Goal: Task Accomplishment & Management: Complete application form

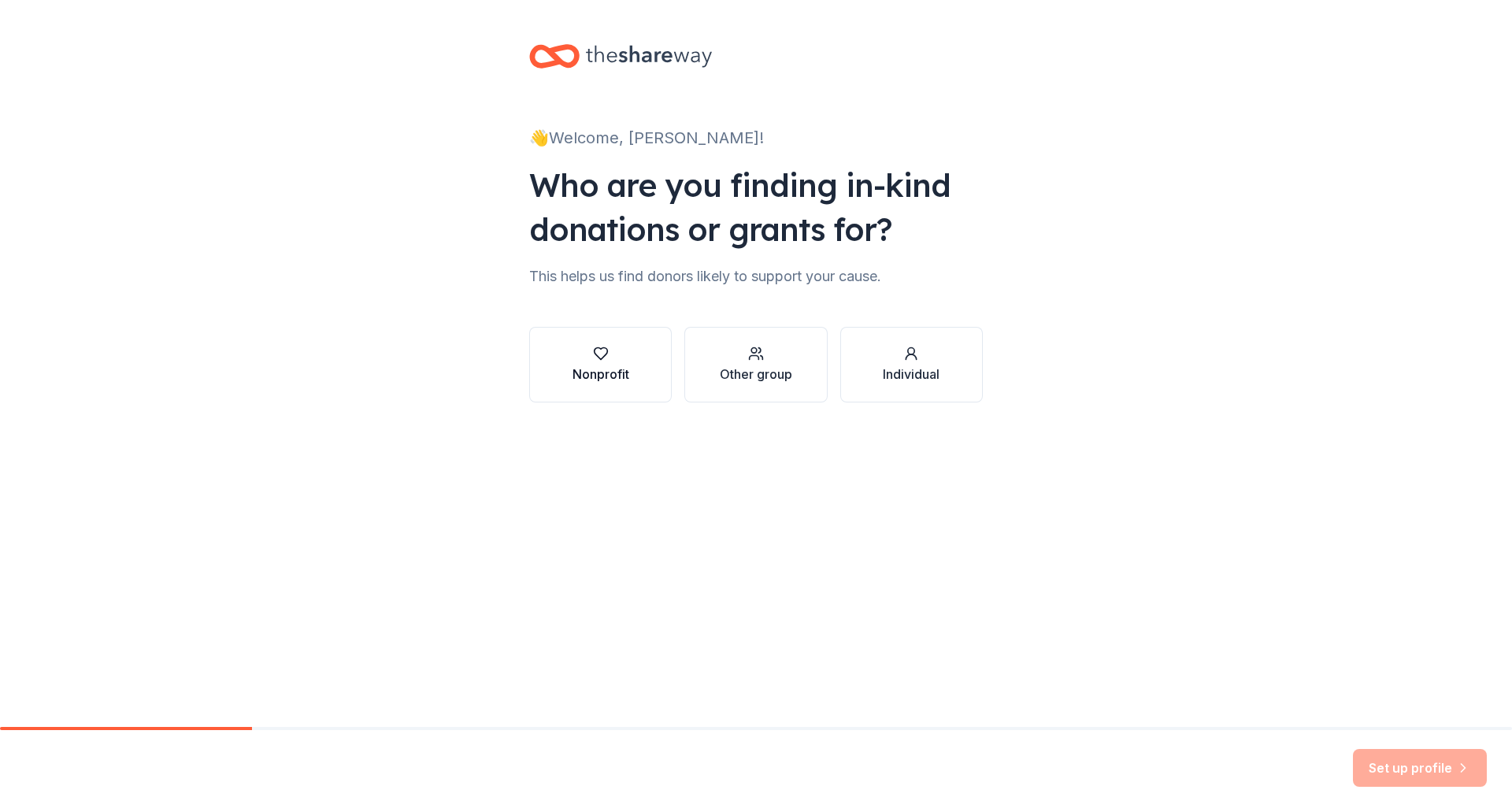
click at [588, 357] on div "button" at bounding box center [601, 354] width 57 height 16
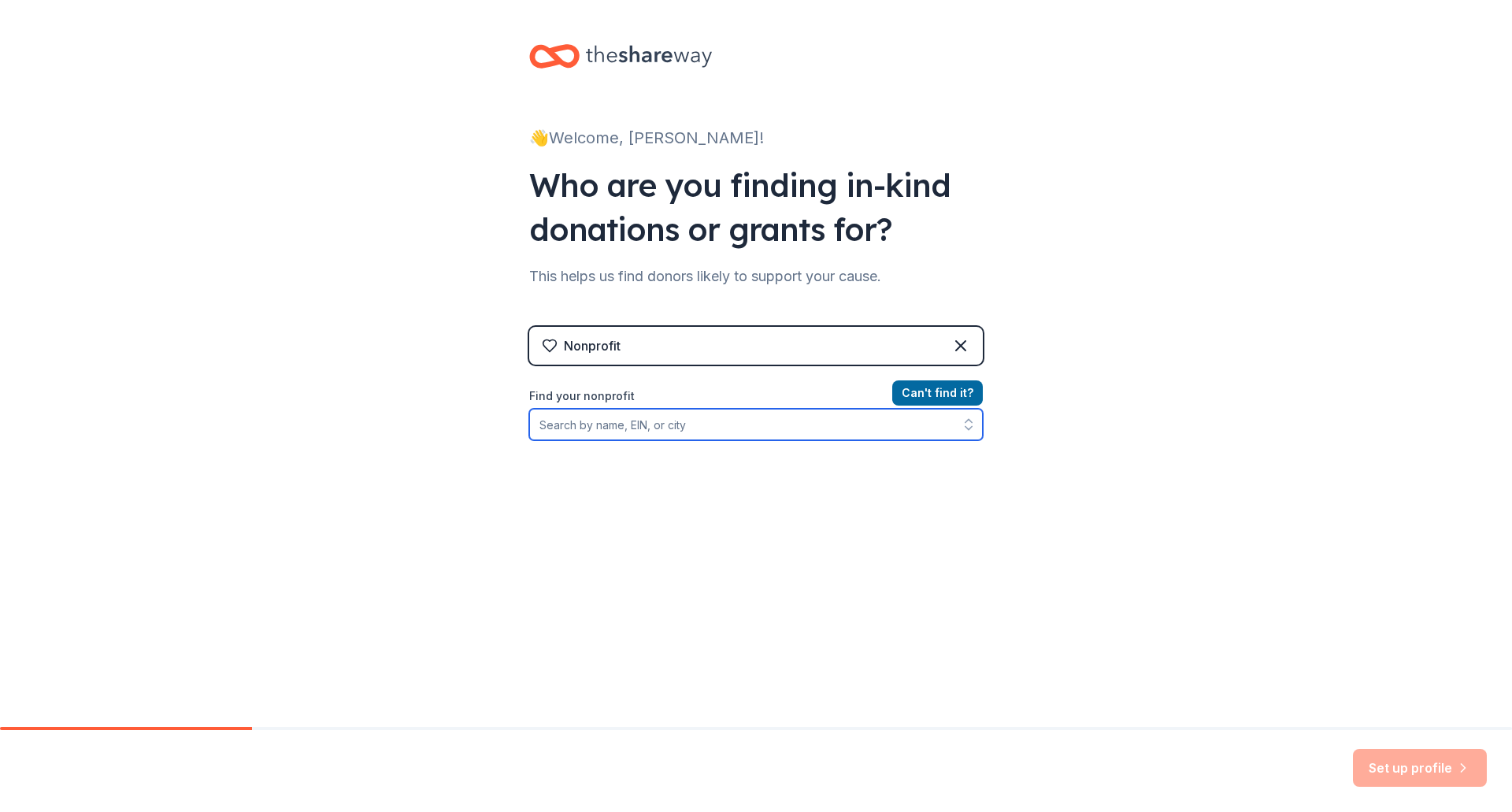
click at [686, 421] on input "Find your nonprofit" at bounding box center [756, 424] width 453 height 32
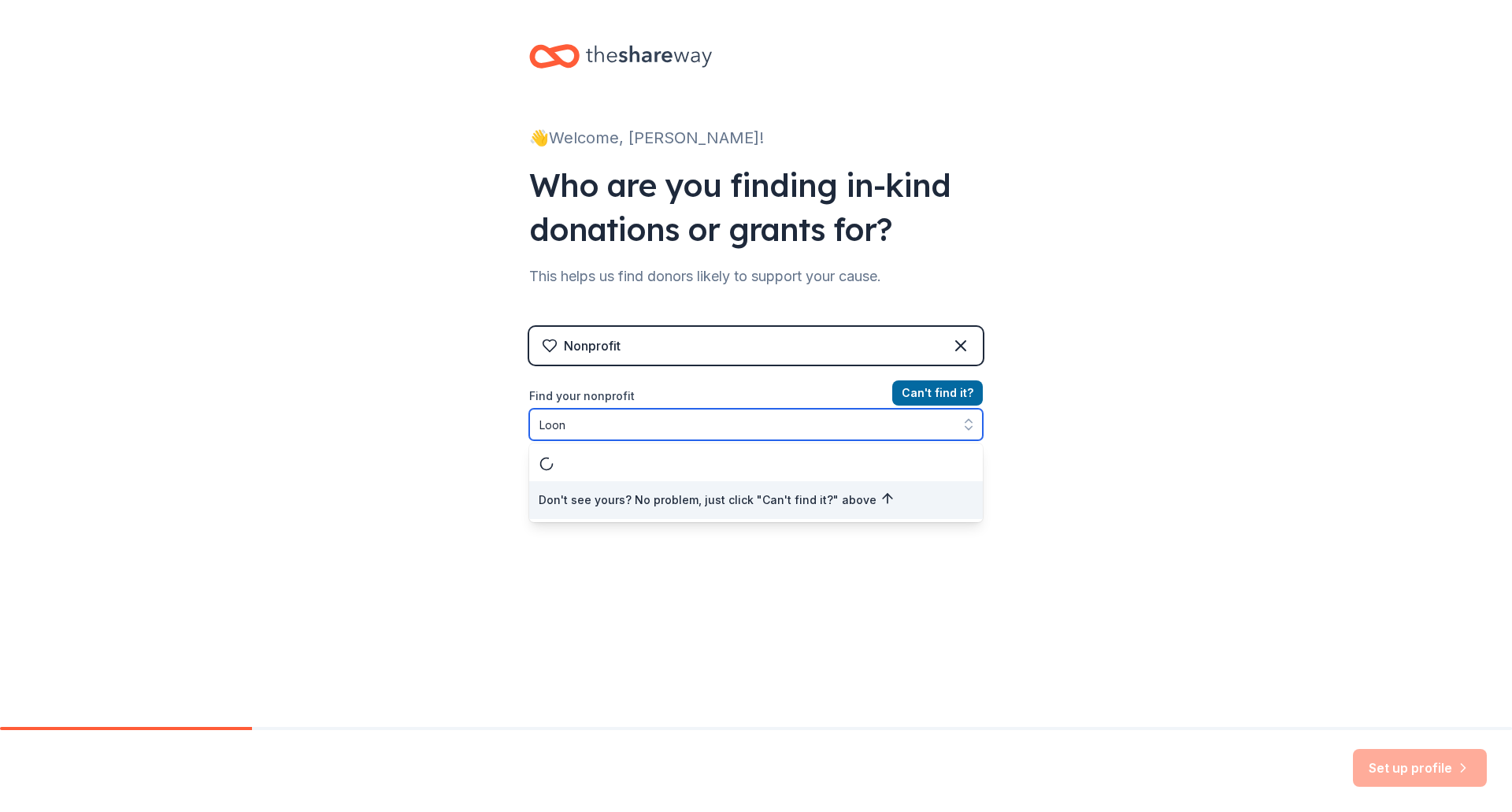
type input "Loo"
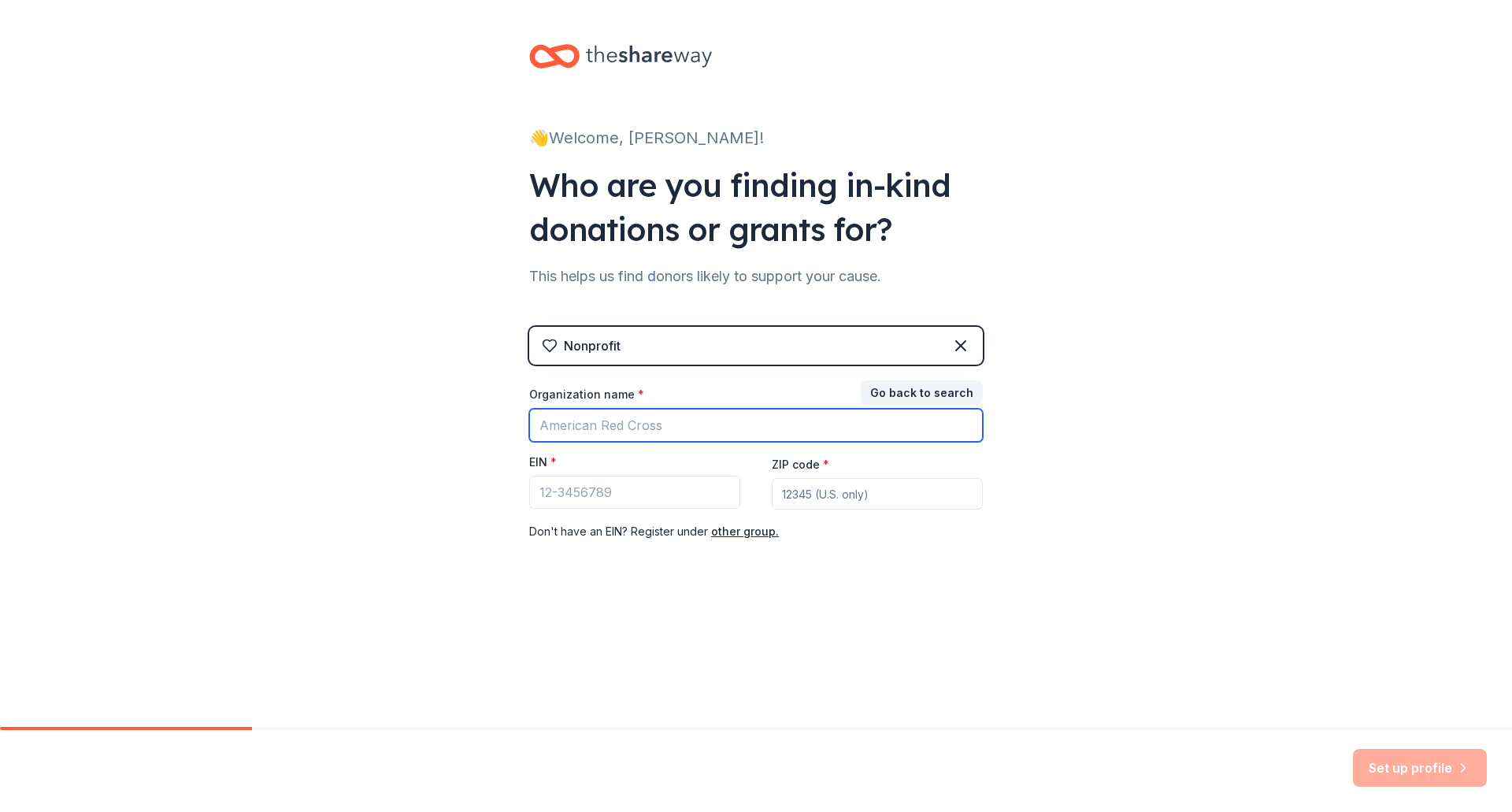
click at [780, 418] on input "Organization name *" at bounding box center [756, 425] width 453 height 33
type input "[GEOGRAPHIC_DATA] PTA"
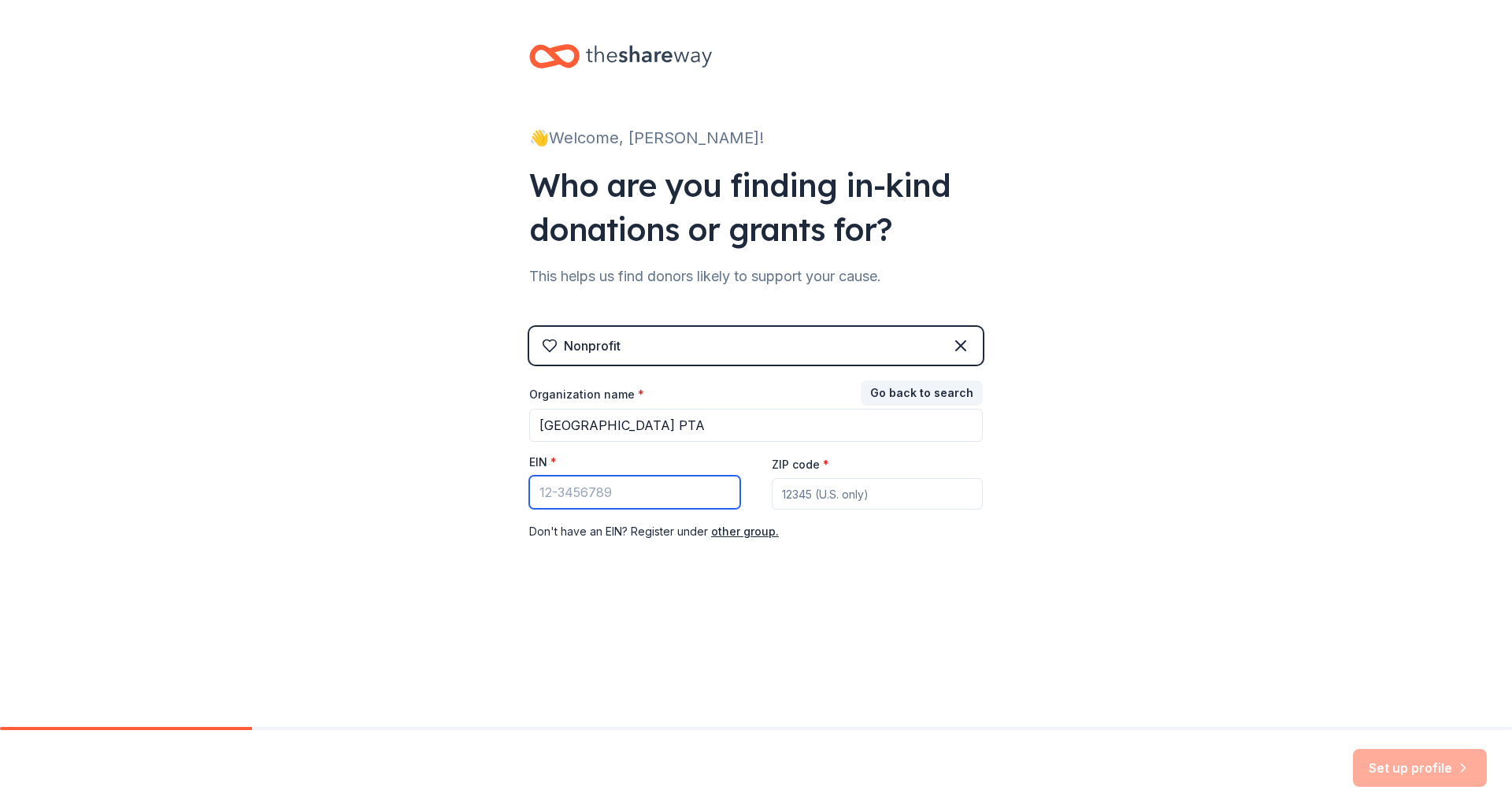
click at [668, 506] on input "EIN *" at bounding box center [634, 492] width 211 height 33
type input "[US_EMPLOYER_IDENTIFICATION_NUMBER]"
click at [908, 498] on input "ZIP code *" at bounding box center [877, 494] width 211 height 32
type input "48393"
click at [1400, 763] on button "Set up profile" at bounding box center [1419, 768] width 134 height 38
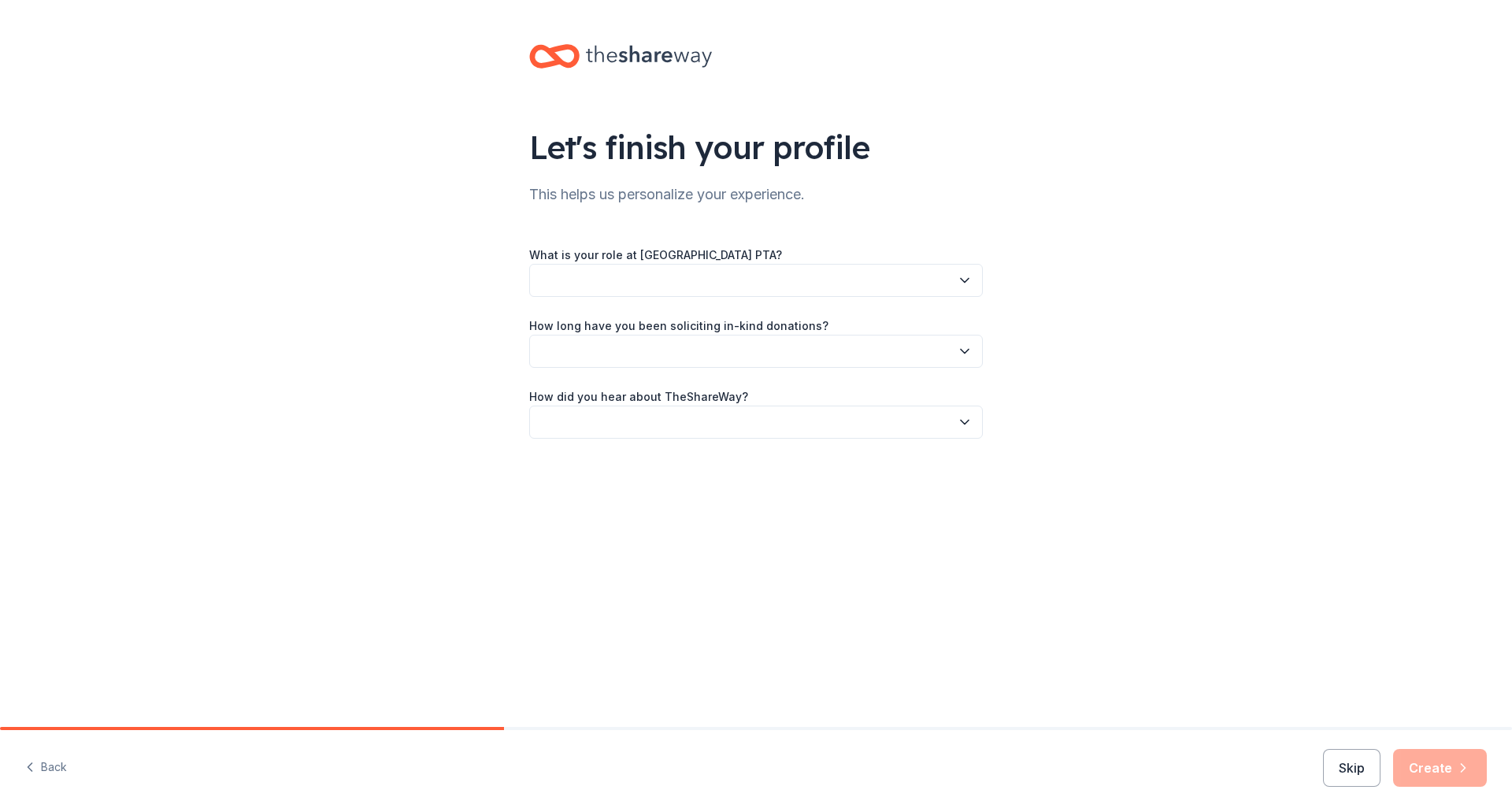
click at [688, 282] on button "button" at bounding box center [756, 280] width 453 height 33
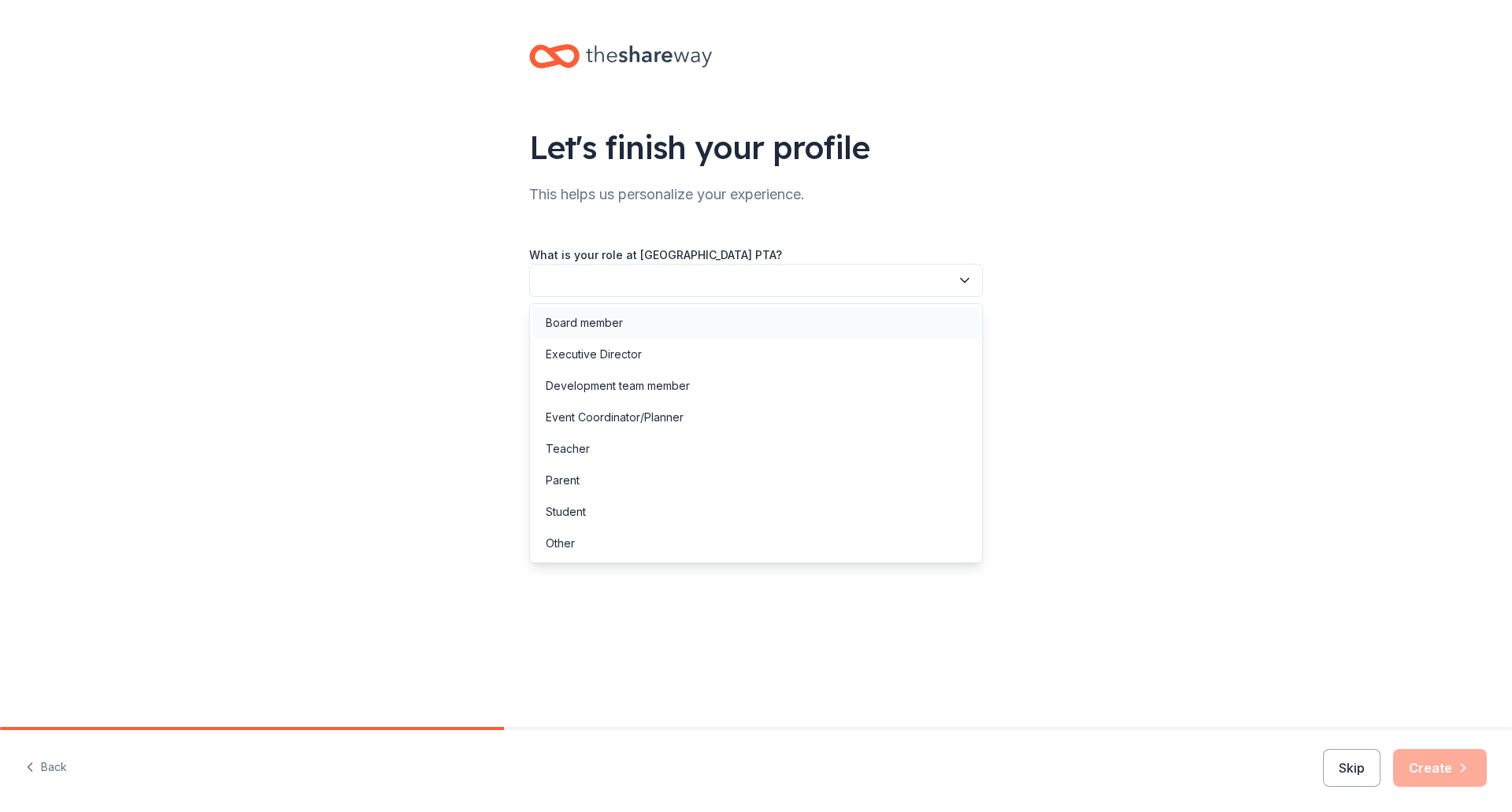
click at [595, 317] on div "Board member" at bounding box center [585, 323] width 77 height 19
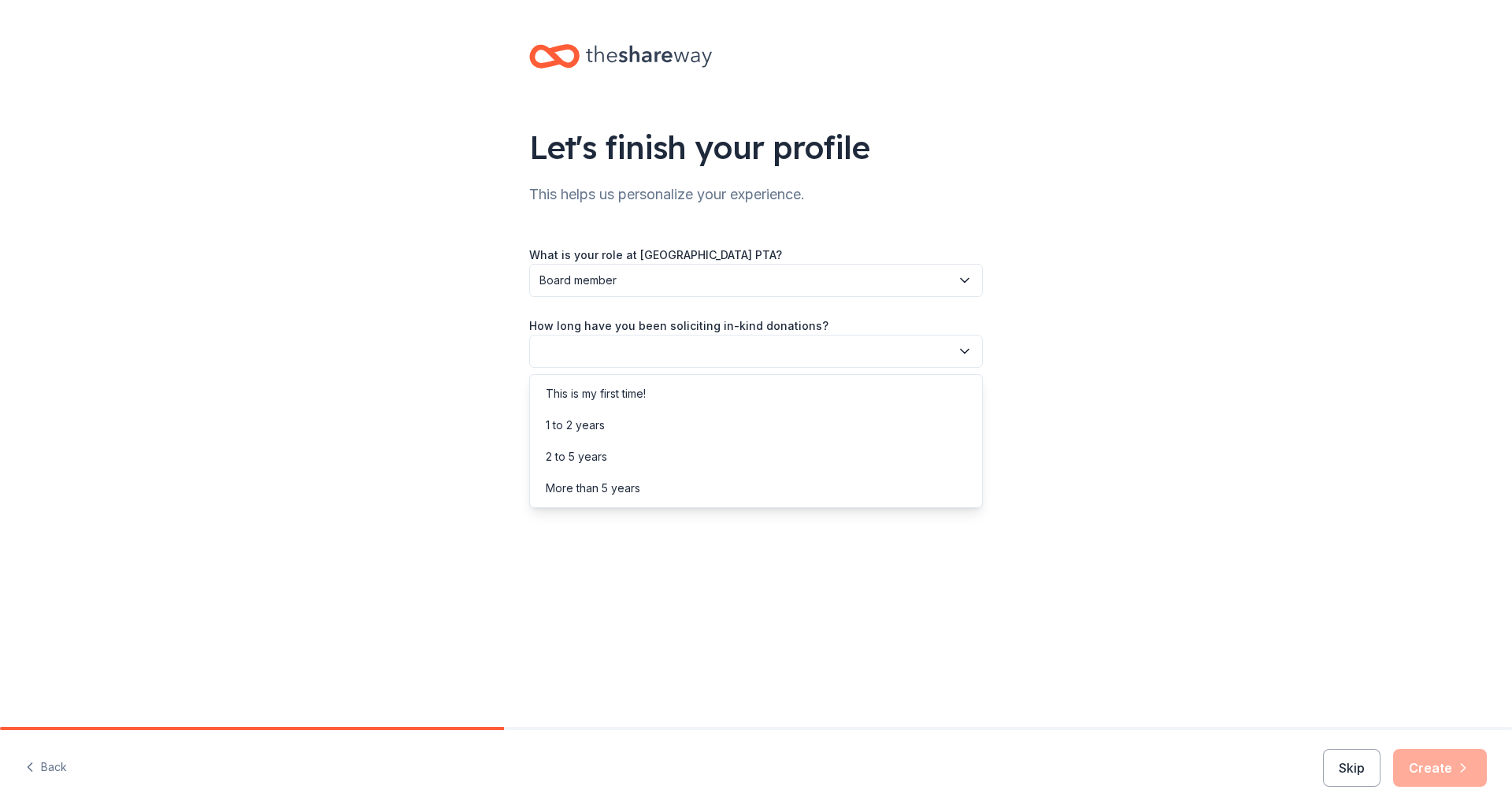
click at [614, 354] on button "button" at bounding box center [756, 351] width 453 height 33
click at [640, 387] on div "This is my first time!" at bounding box center [596, 393] width 100 height 19
click at [627, 423] on button "button" at bounding box center [756, 422] width 453 height 33
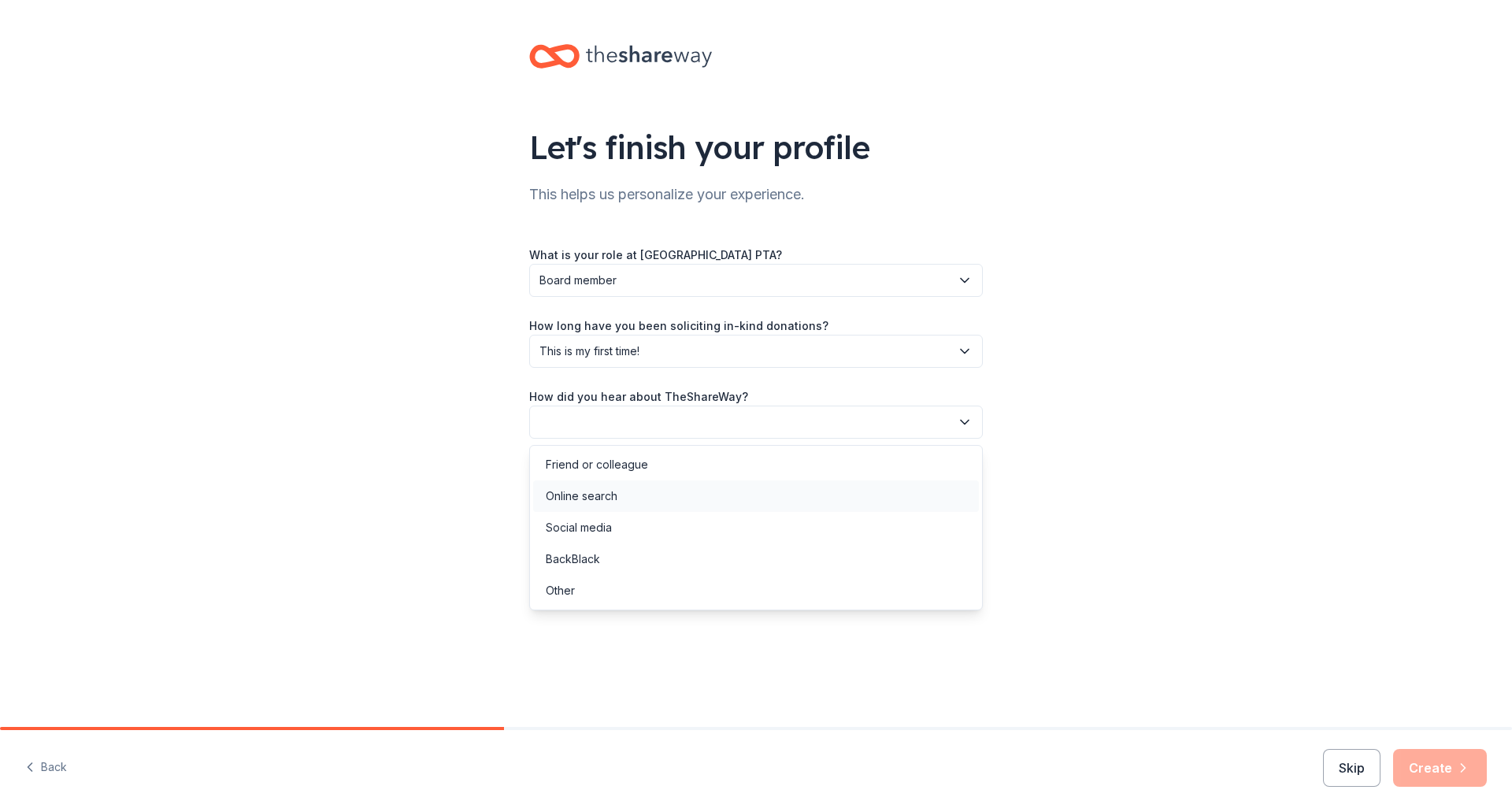
click at [630, 504] on div "Online search" at bounding box center [756, 496] width 446 height 32
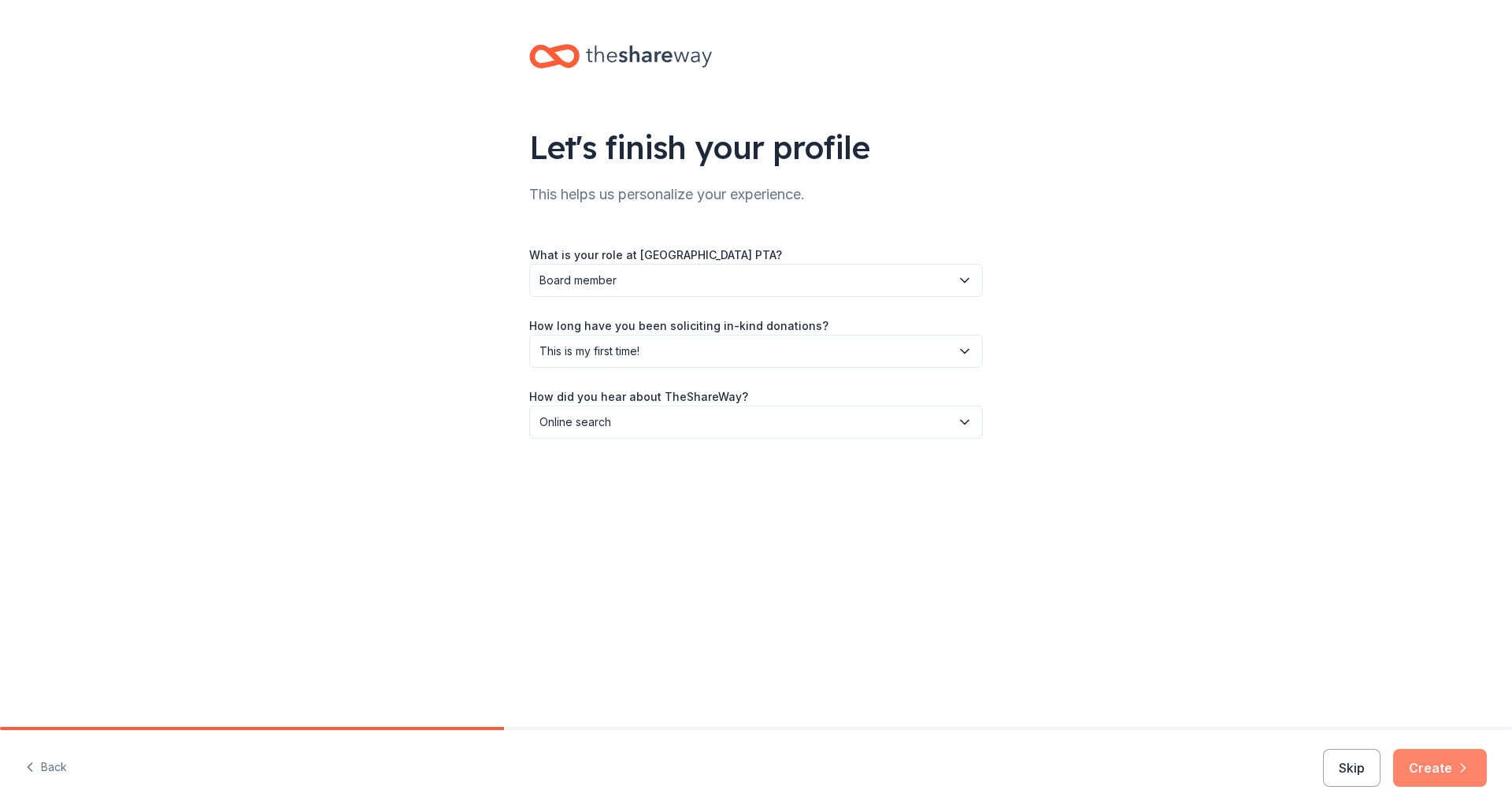
click at [1431, 773] on button "Create" at bounding box center [1439, 768] width 94 height 38
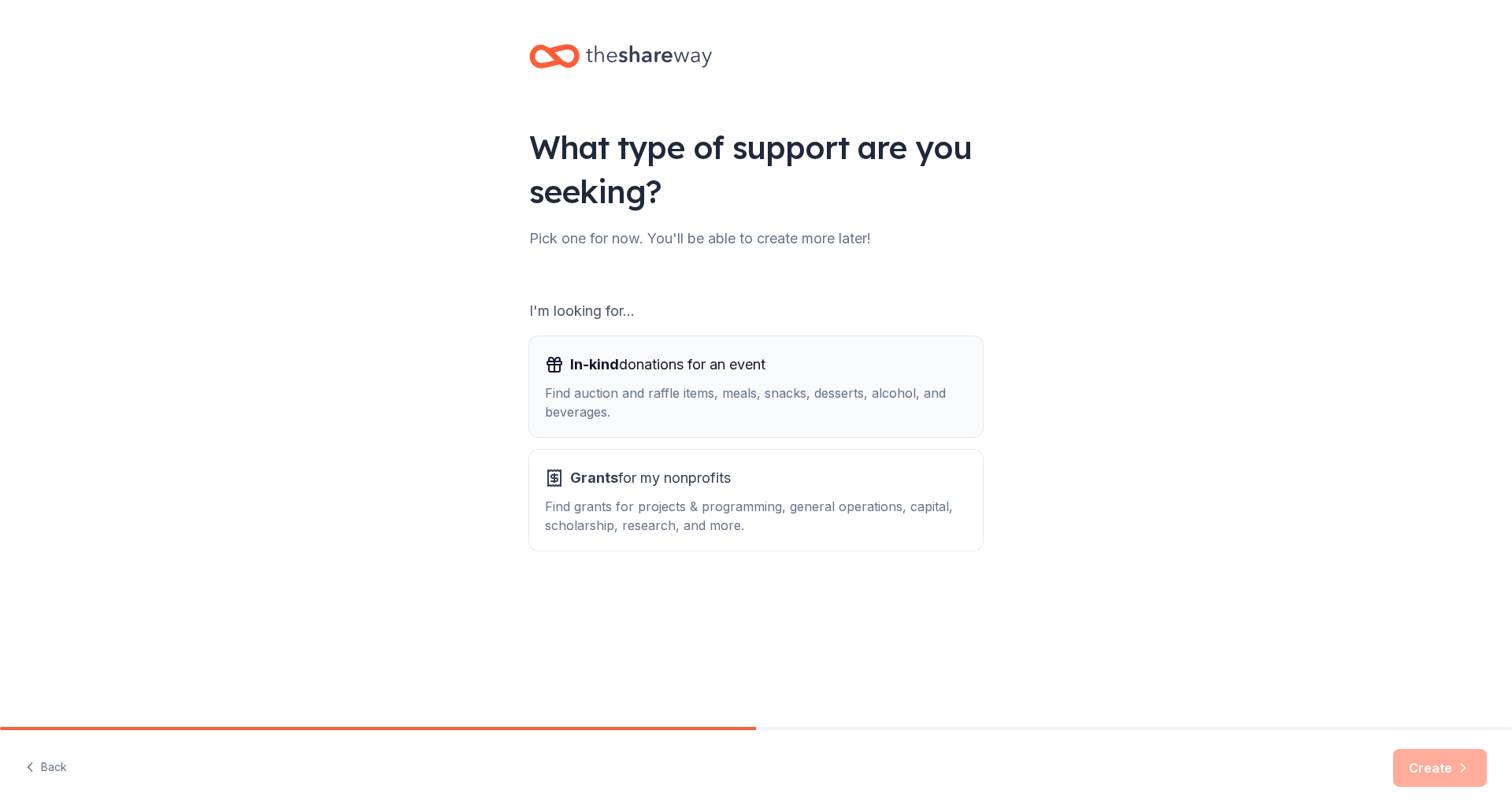
click at [714, 409] on div "Find auction and raffle items, meals, snacks, desserts, alcohol, and beverages." at bounding box center [756, 402] width 422 height 38
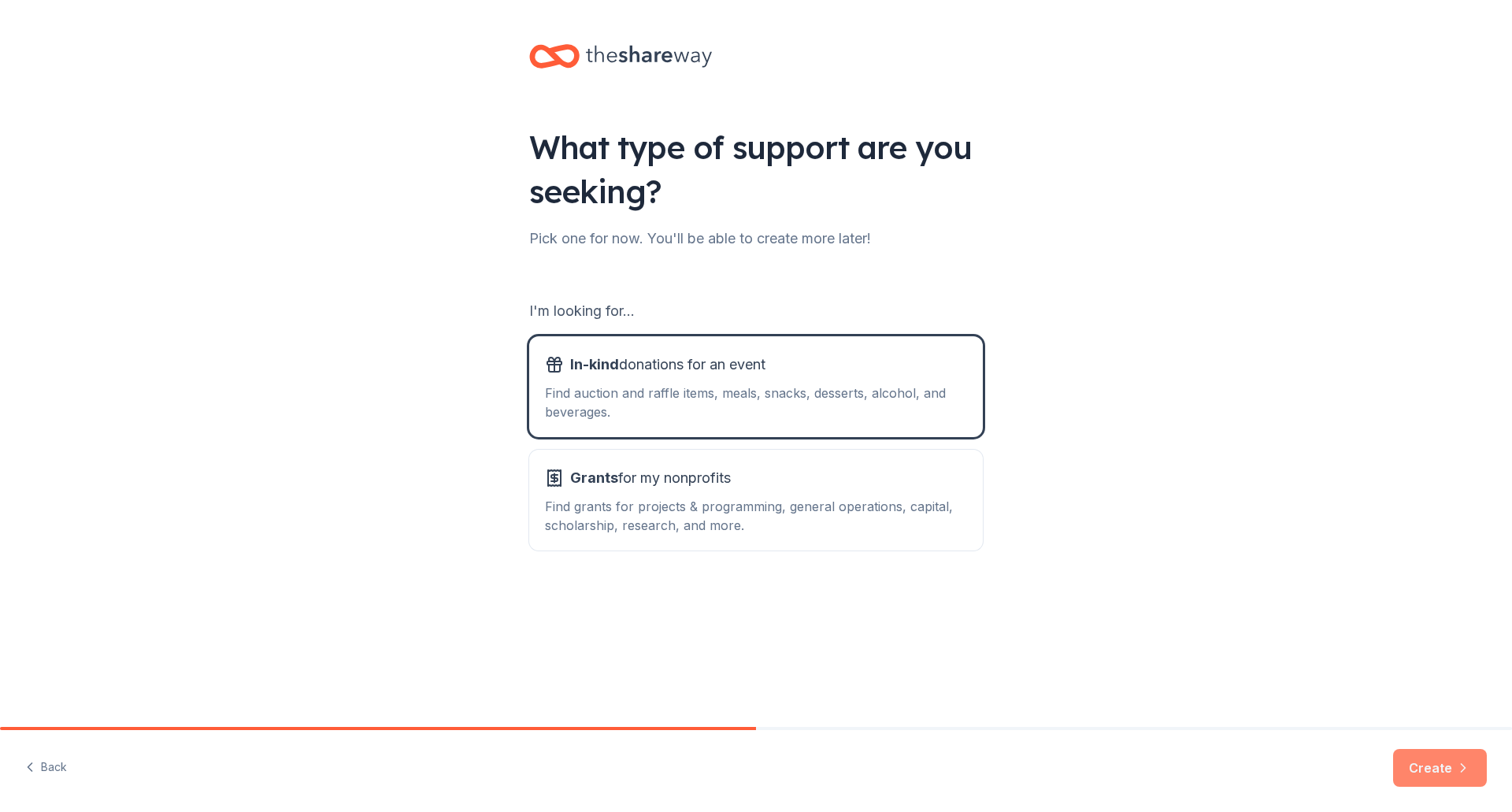
click at [1444, 760] on button "Create" at bounding box center [1439, 768] width 94 height 38
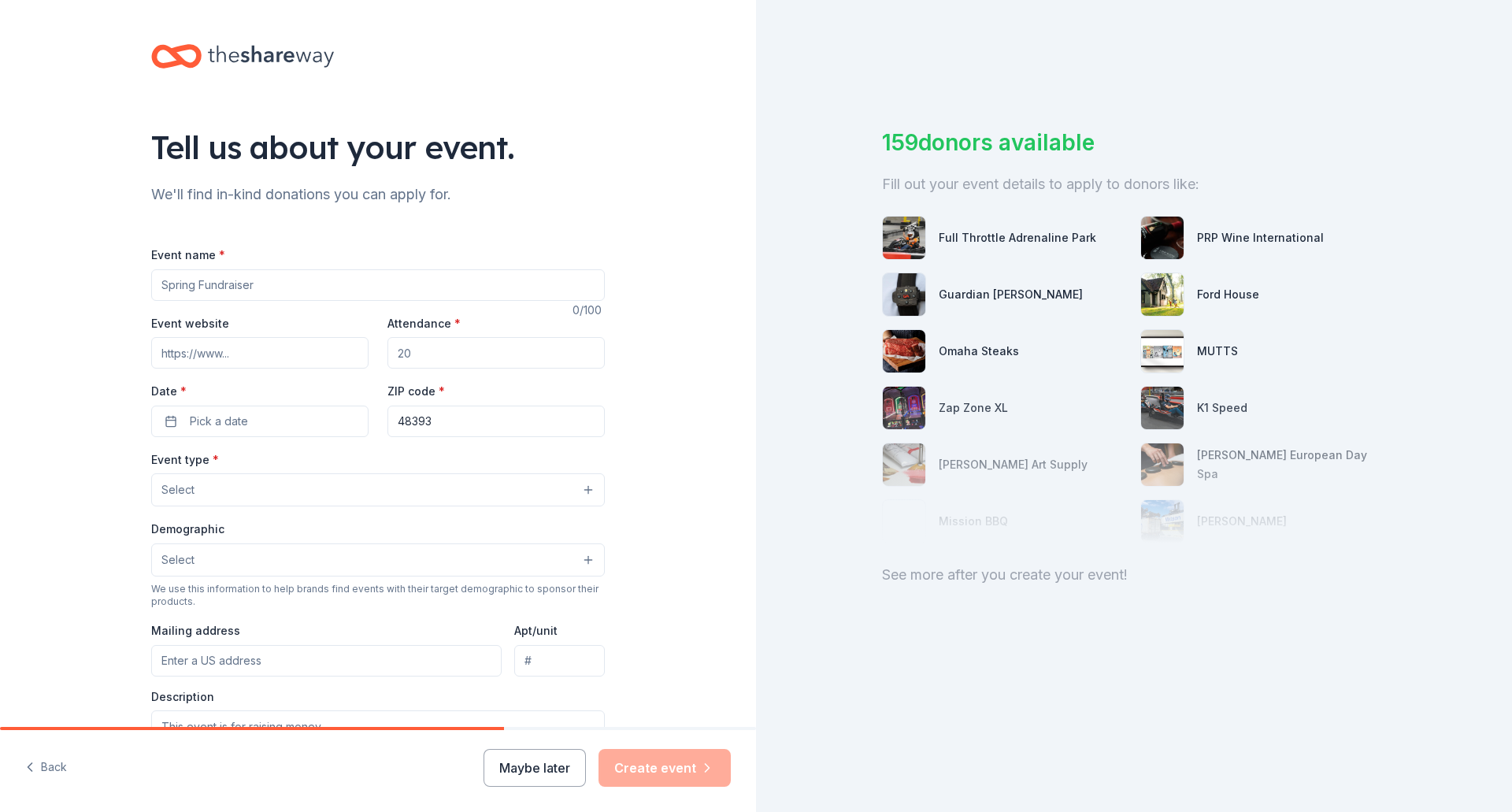
click at [318, 286] on input "Event name *" at bounding box center [378, 285] width 453 height 32
type input "P"
type input "General PTA Meeting"
click at [325, 357] on input "Event website" at bounding box center [259, 353] width 217 height 32
click at [471, 357] on input "Attendance *" at bounding box center [495, 353] width 217 height 32
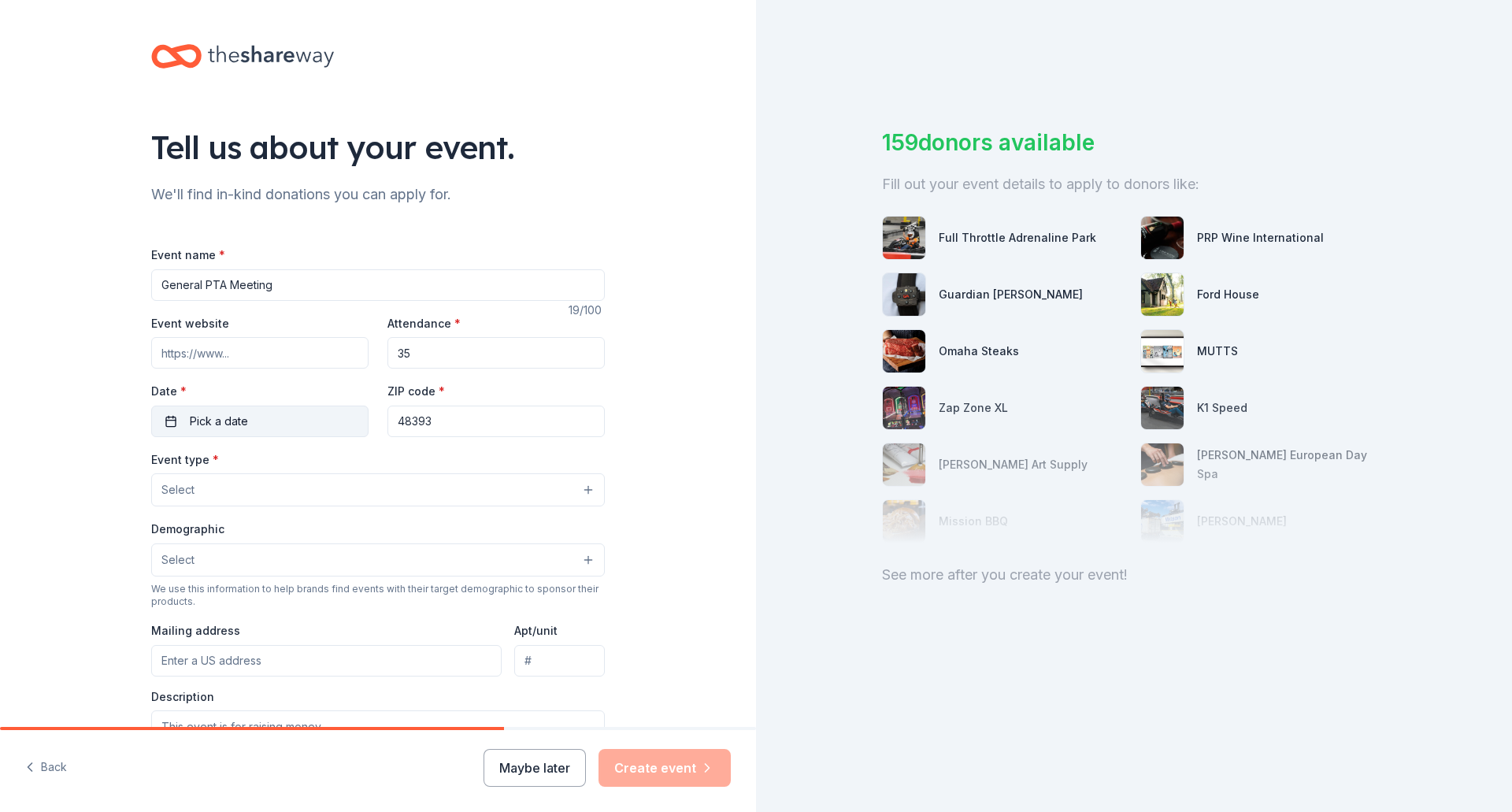
type input "35"
click at [265, 421] on button "Pick a date" at bounding box center [259, 421] width 217 height 32
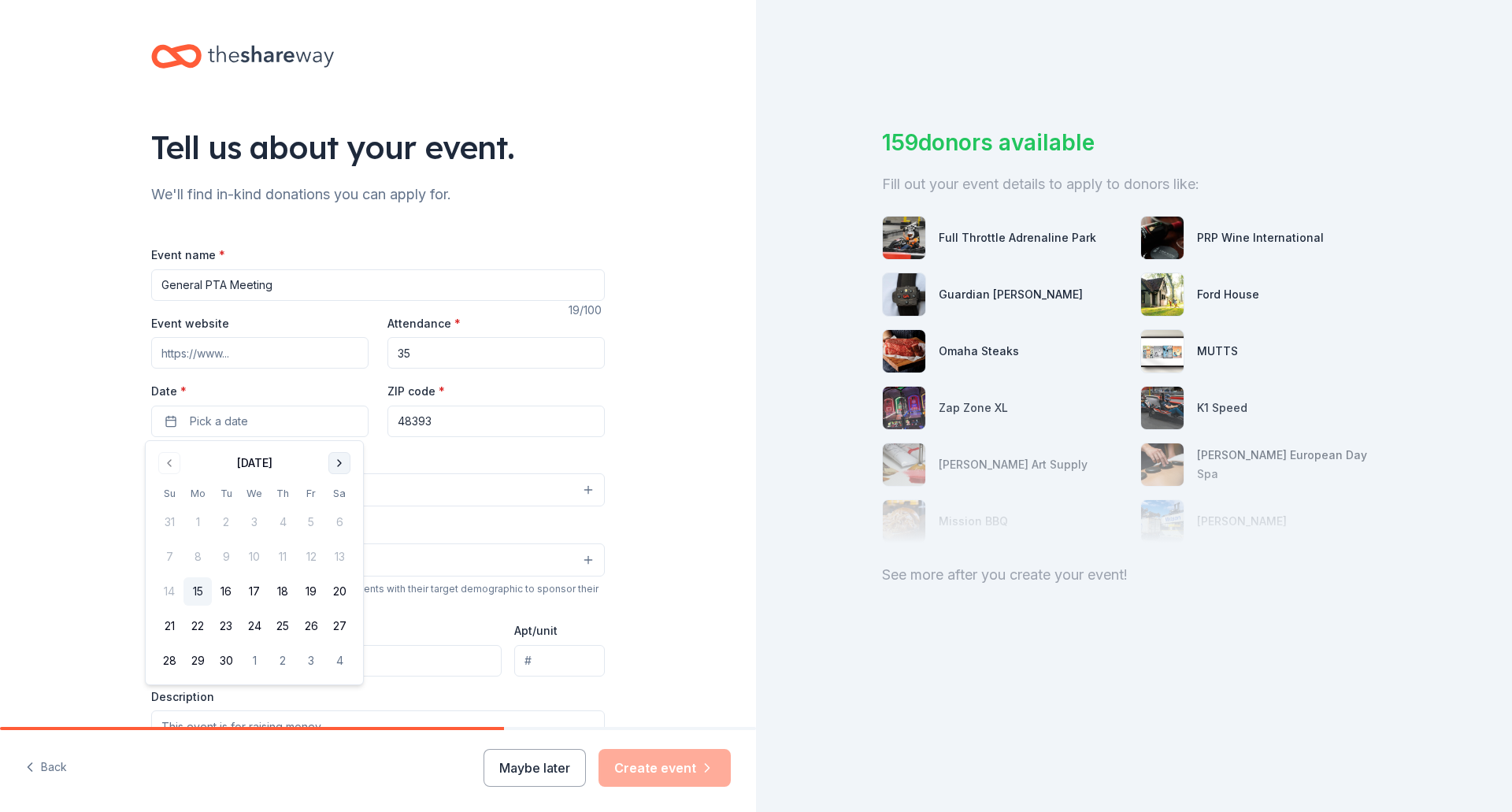
click at [344, 465] on button "Go to next month" at bounding box center [340, 463] width 22 height 22
click at [205, 589] on button "13" at bounding box center [197, 592] width 28 height 28
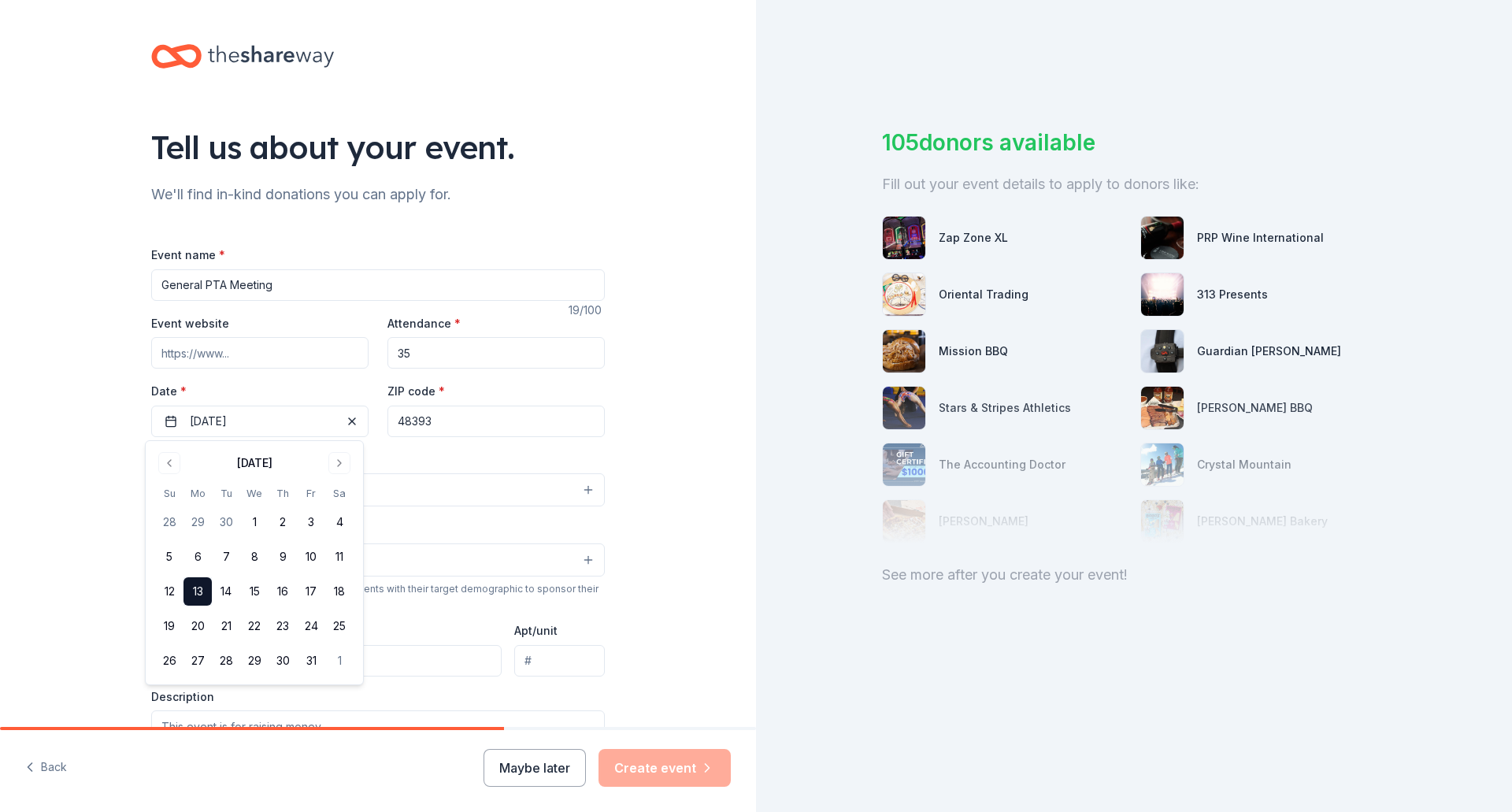
click at [488, 479] on button "Select" at bounding box center [378, 490] width 453 height 33
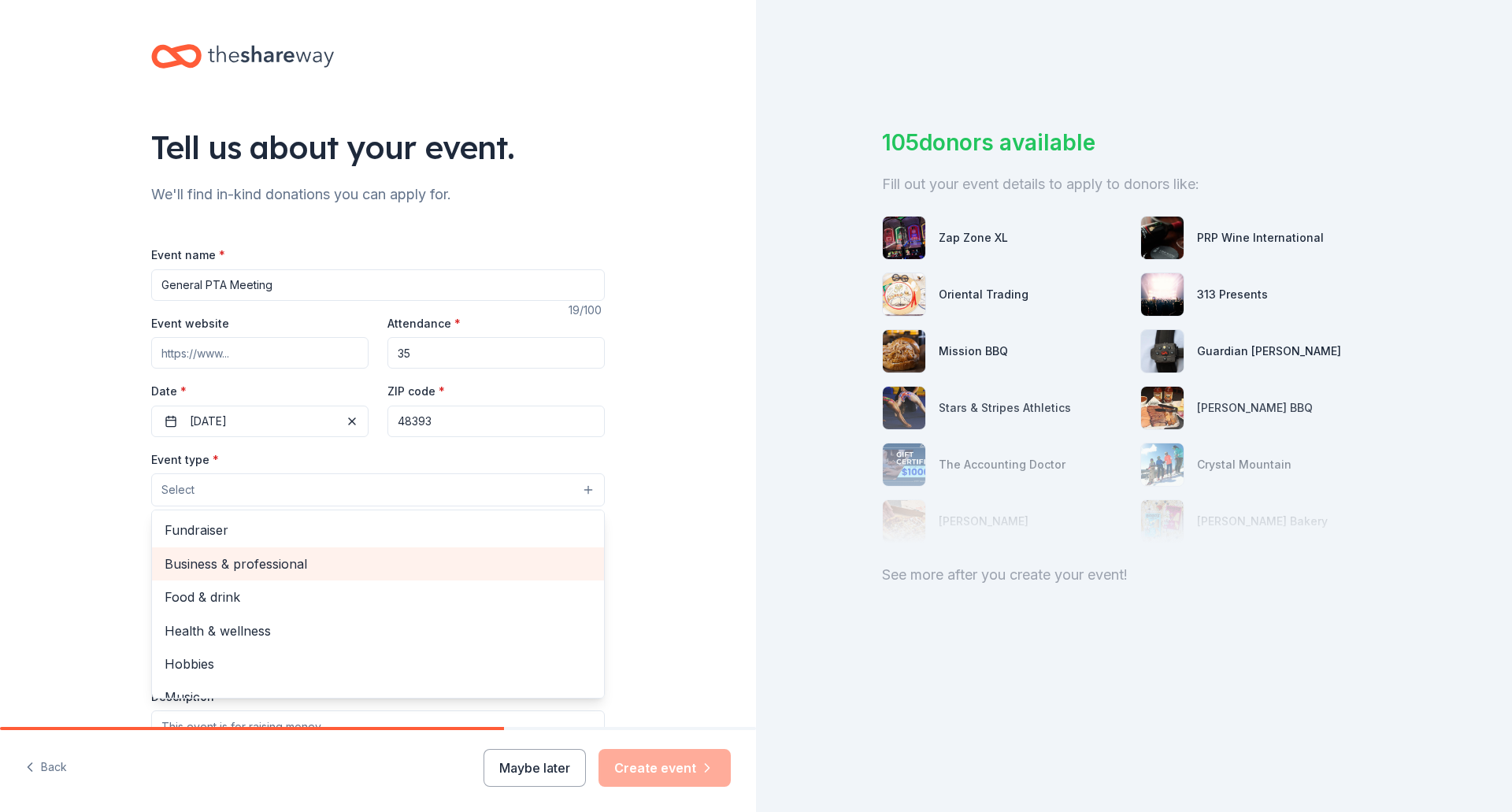
click at [289, 558] on span "Business & professional" at bounding box center [378, 564] width 427 height 21
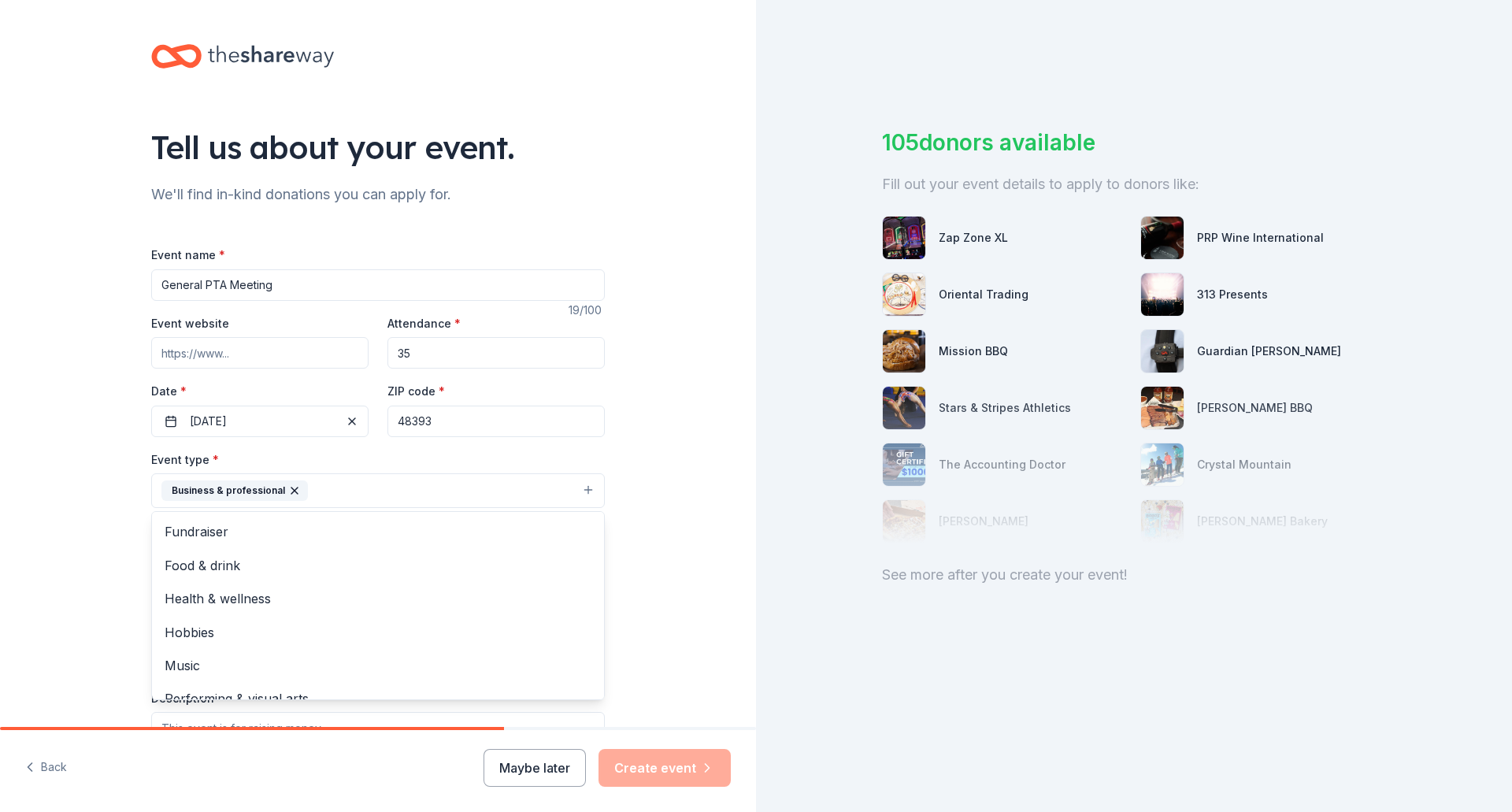
click at [288, 488] on icon "button" at bounding box center [295, 491] width 13 height 13
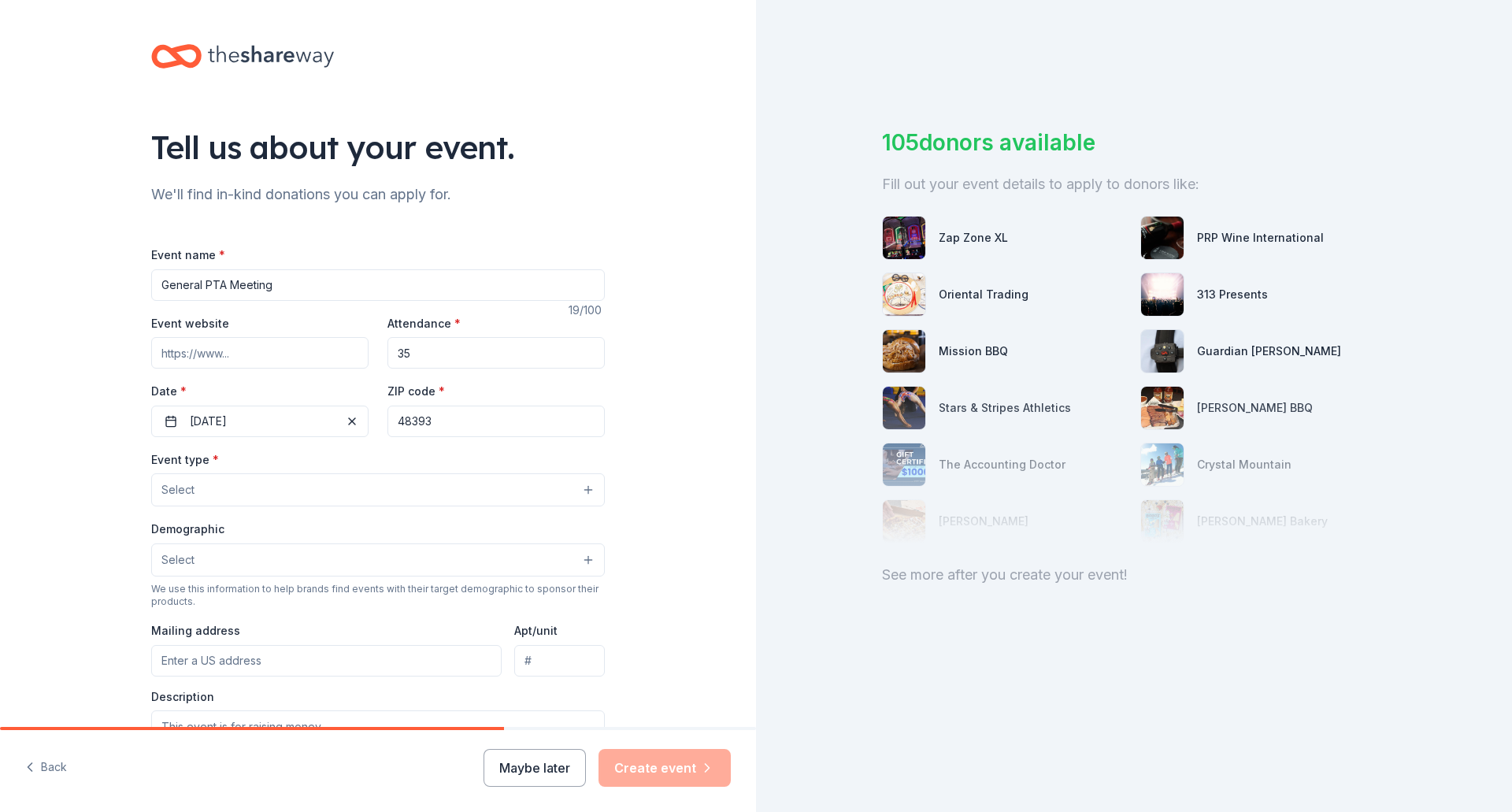
click at [267, 473] on button "Select" at bounding box center [378, 490] width 453 height 33
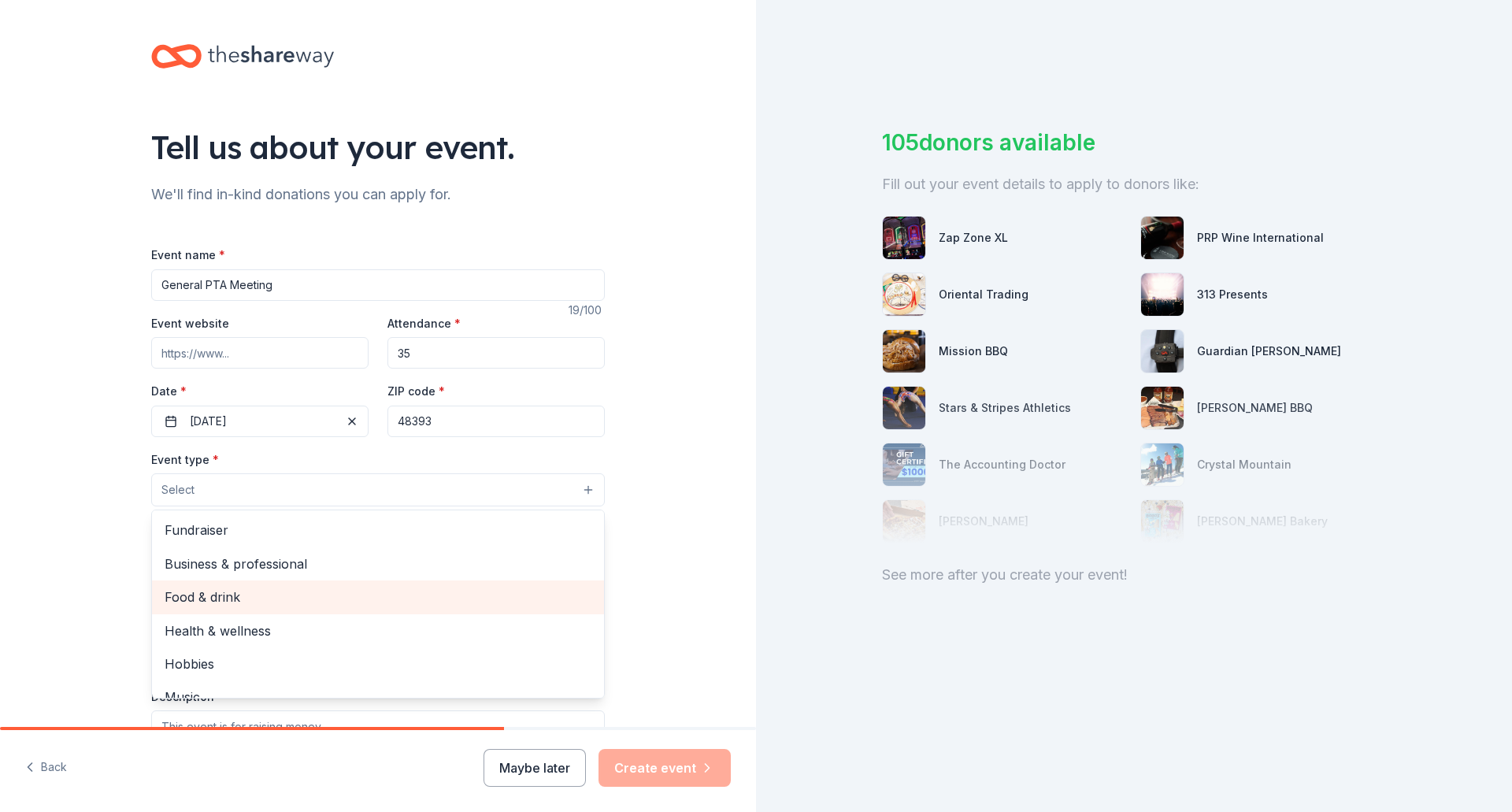
click at [262, 588] on span "Food & drink" at bounding box center [378, 597] width 427 height 21
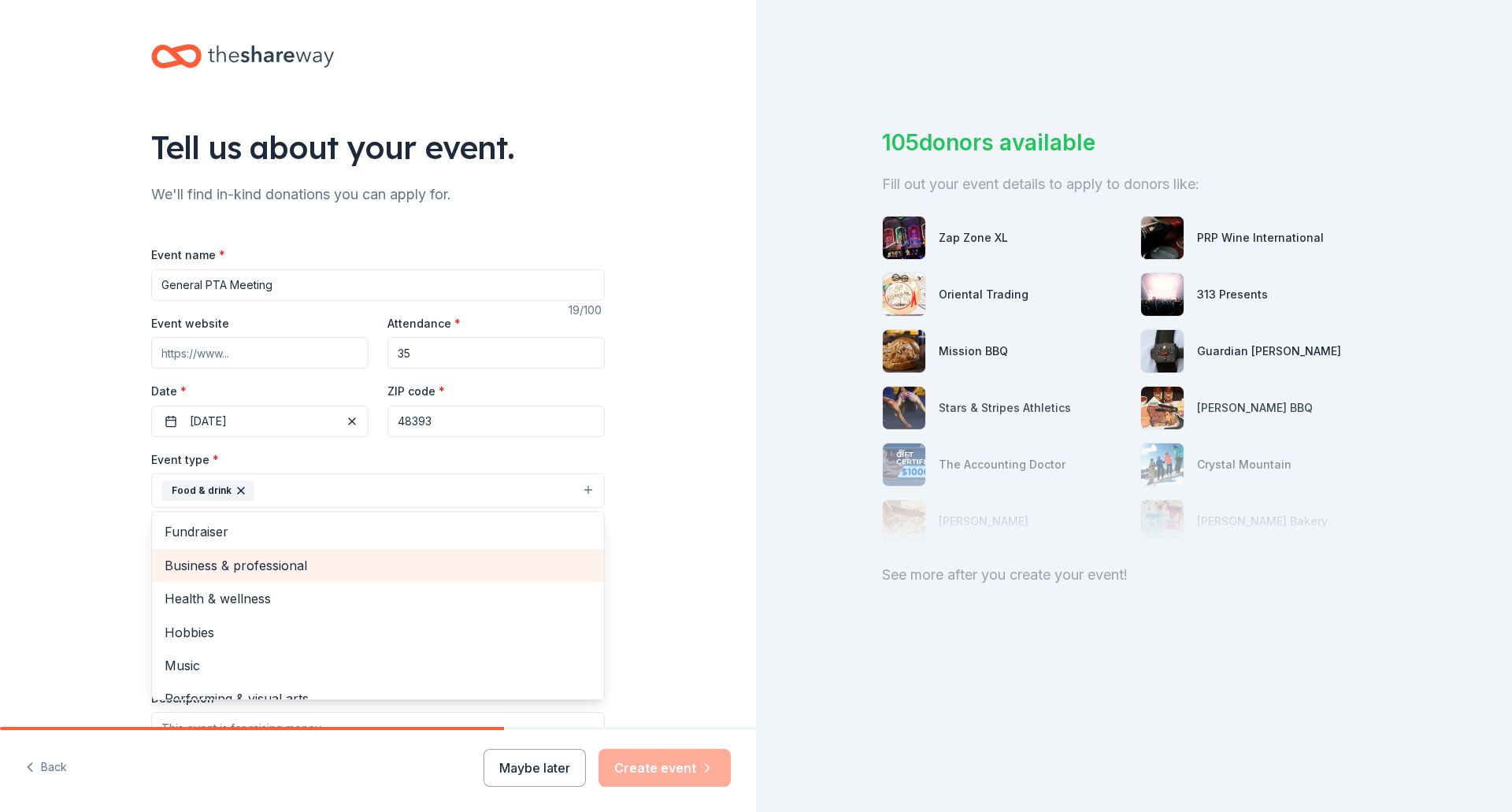
click at [156, 559] on div "Business & professional" at bounding box center [378, 566] width 452 height 33
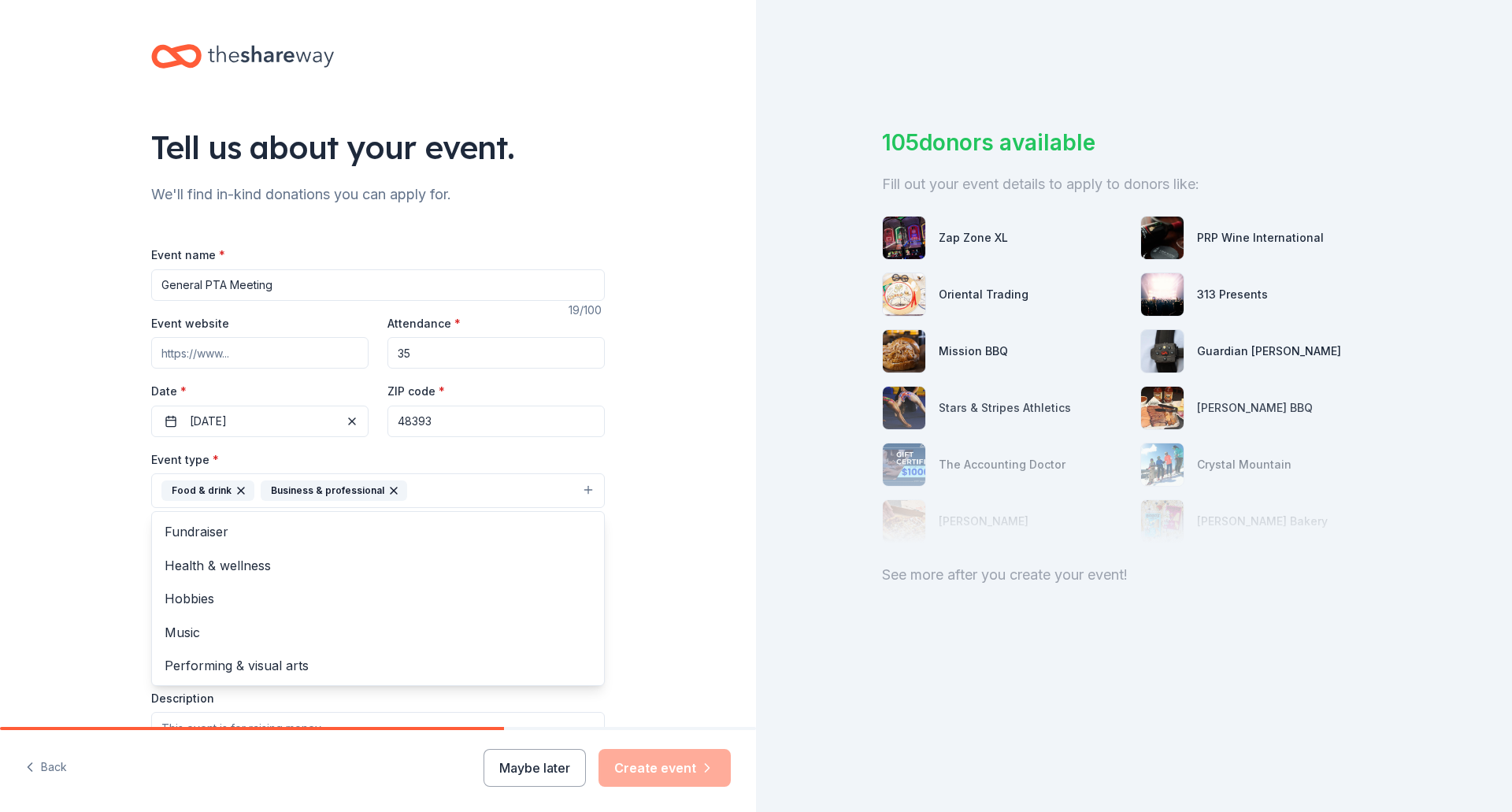
click at [58, 532] on div "Tell us about your event. We'll find in-kind donations you can apply for. Event…" at bounding box center [378, 524] width 756 height 1050
click at [219, 561] on button "Select" at bounding box center [378, 562] width 453 height 33
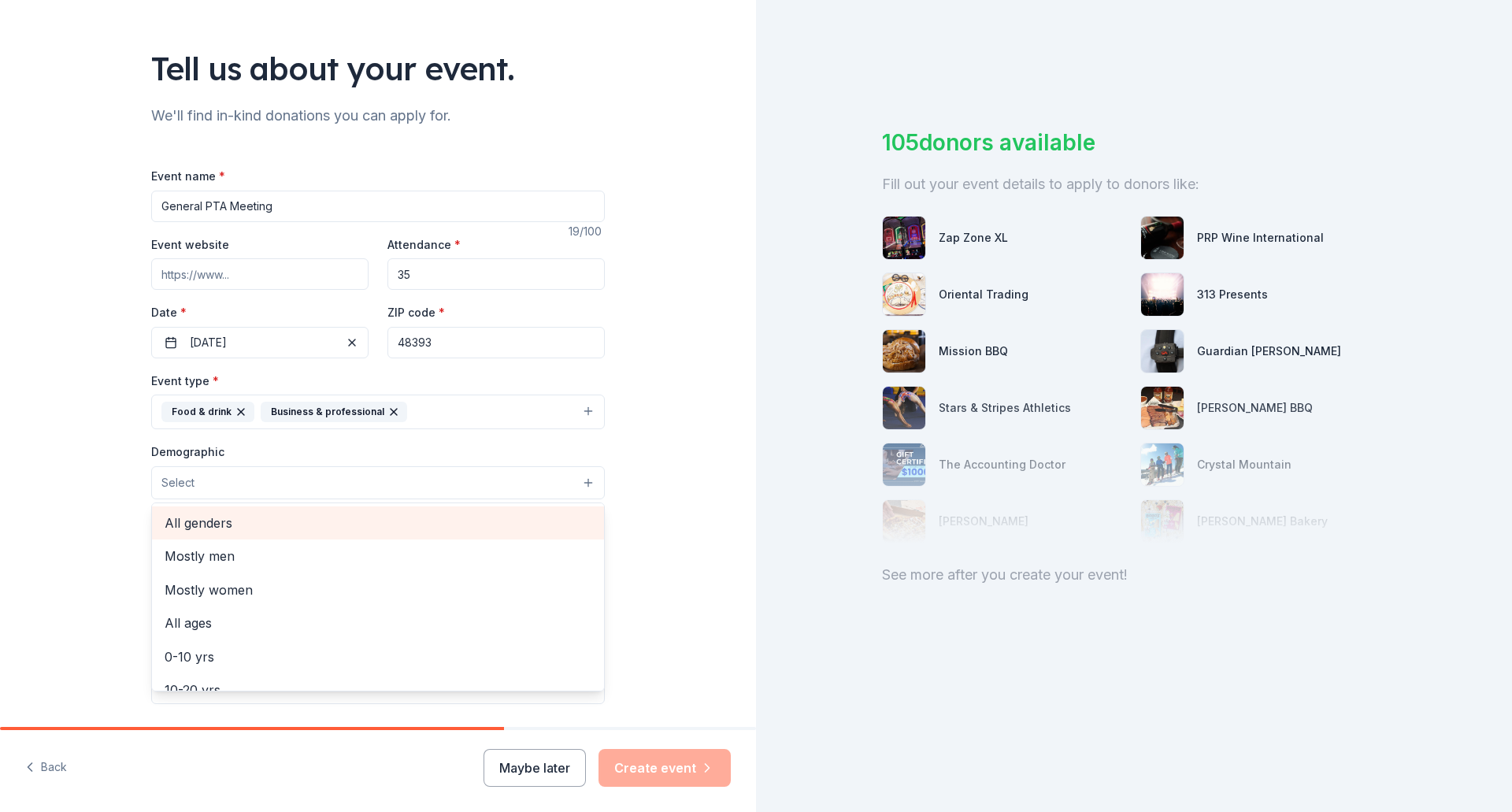
click at [230, 520] on span "All genders" at bounding box center [378, 523] width 427 height 21
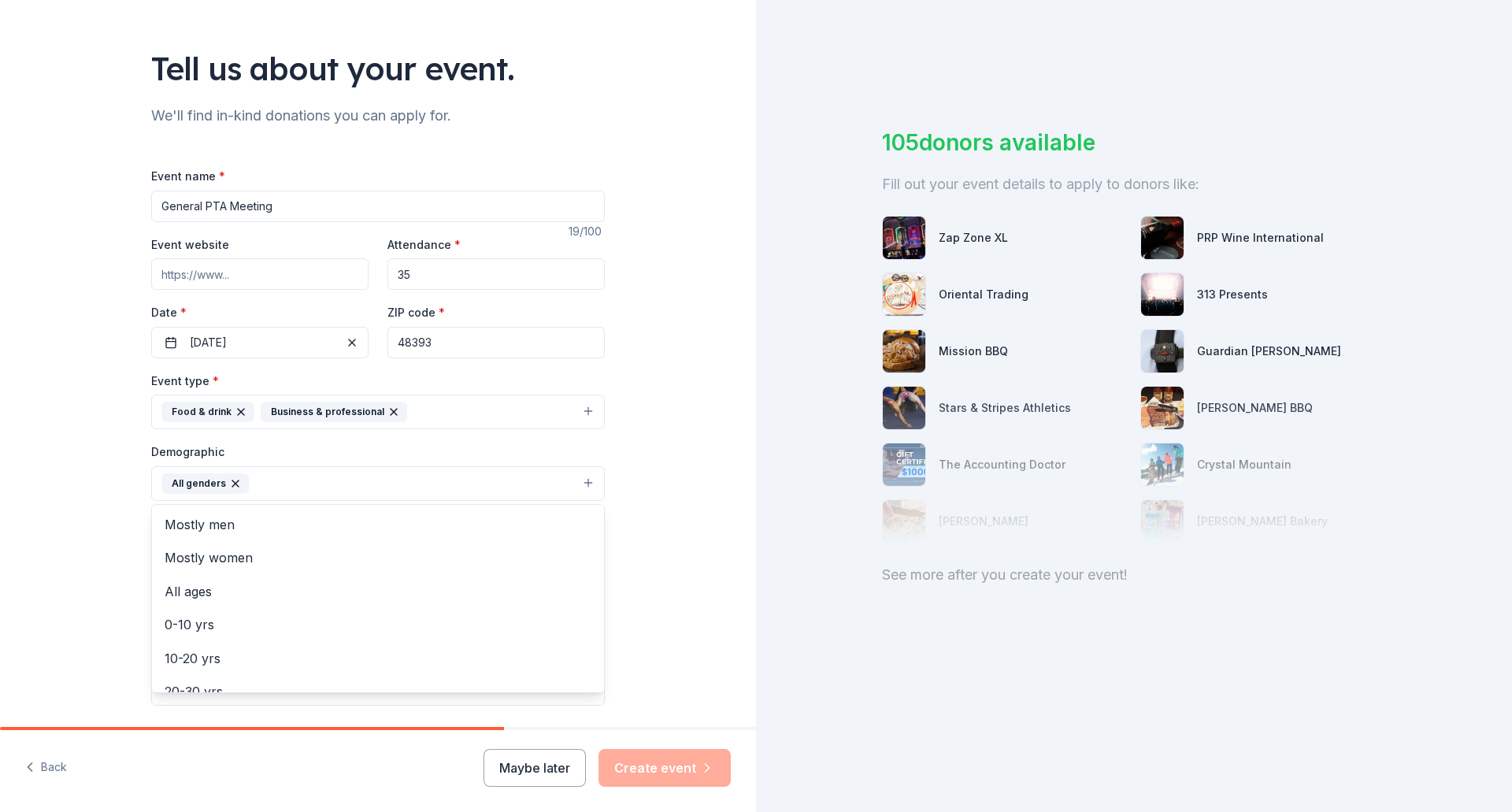
click at [85, 506] on div "Tell us about your event. We'll find in-kind donations you can apply for. Event…" at bounding box center [378, 446] width 756 height 1051
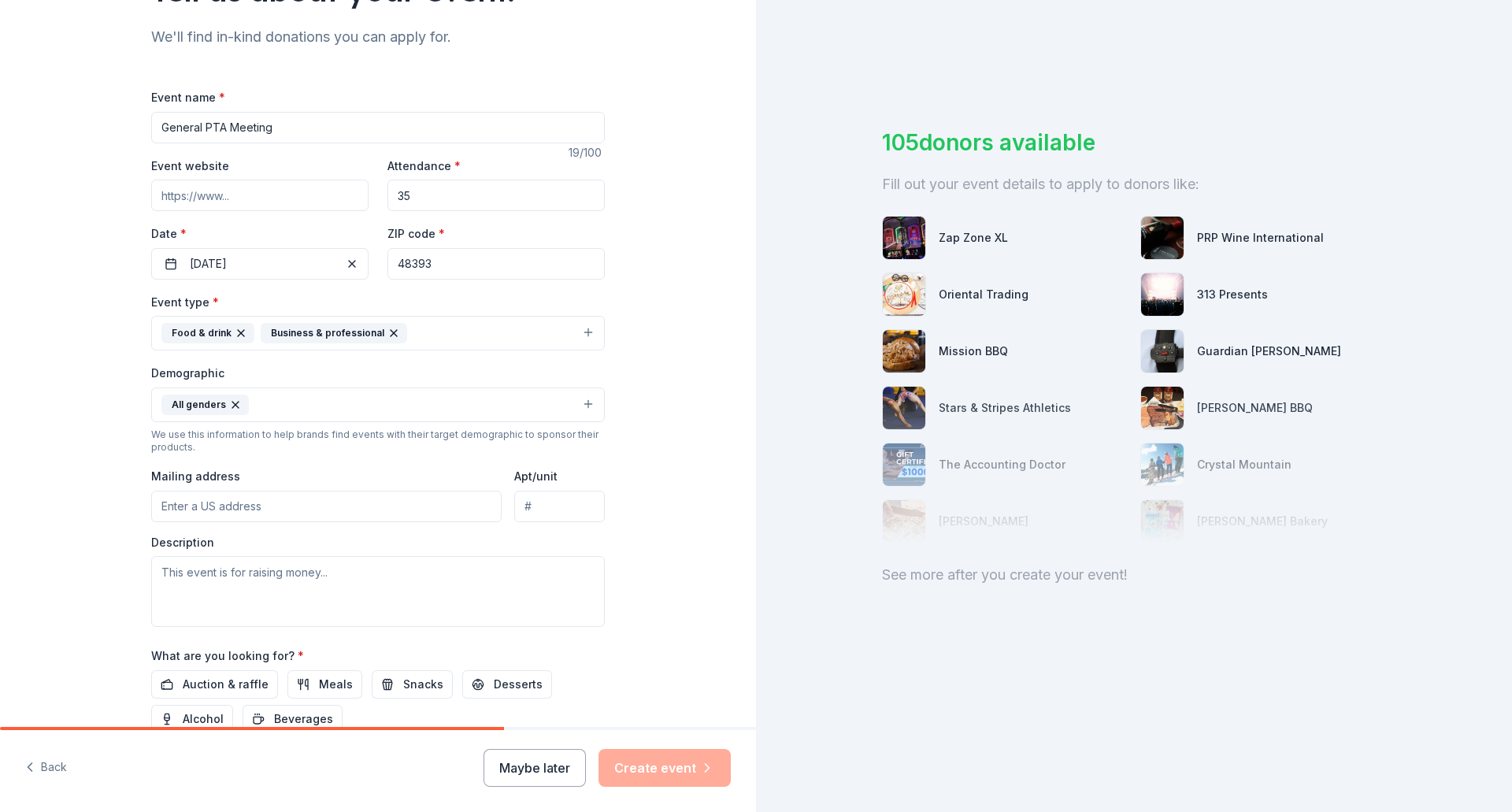
scroll to position [236, 0]
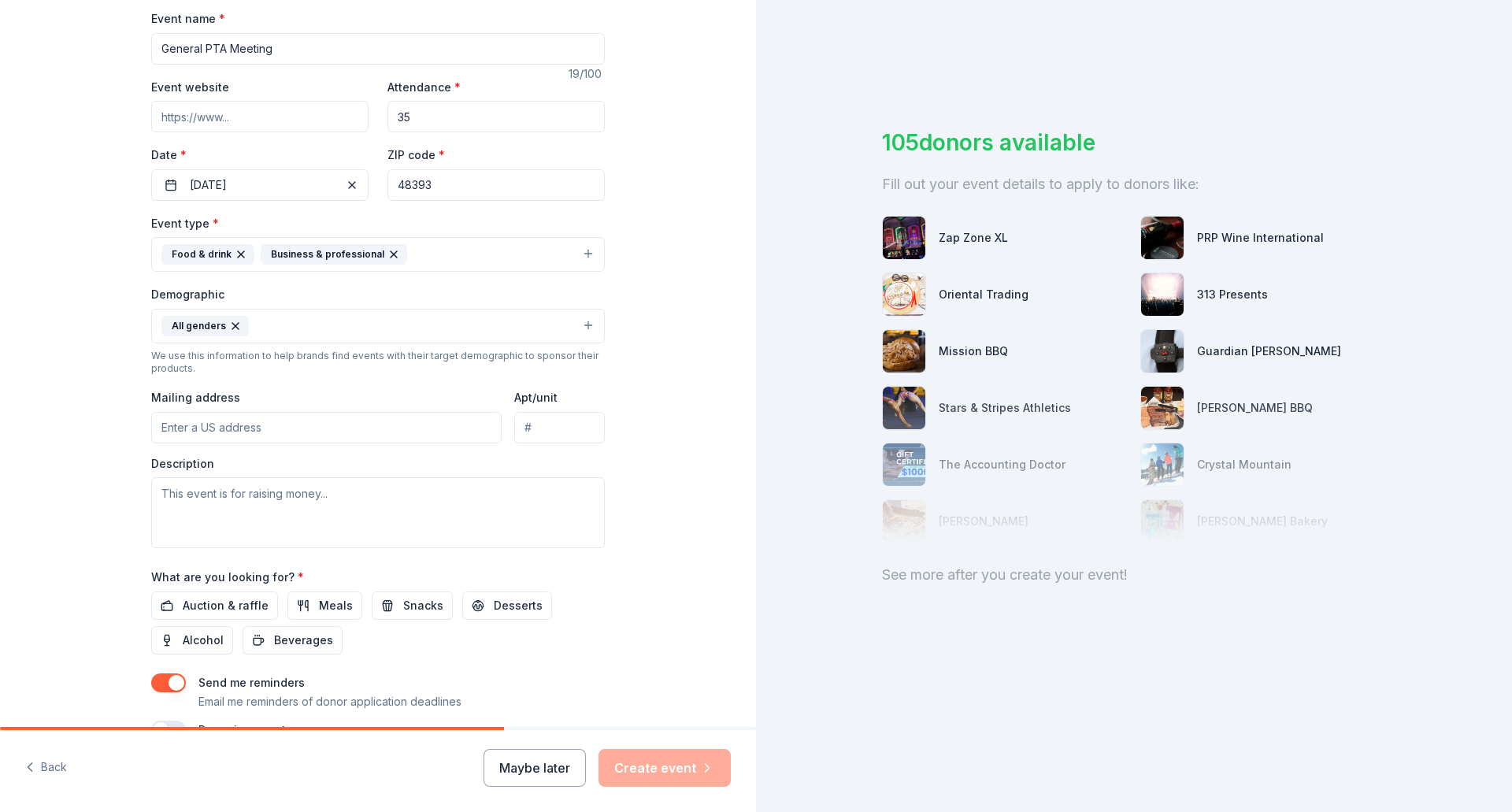
click at [255, 430] on input "Mailing address" at bounding box center [326, 427] width 351 height 32
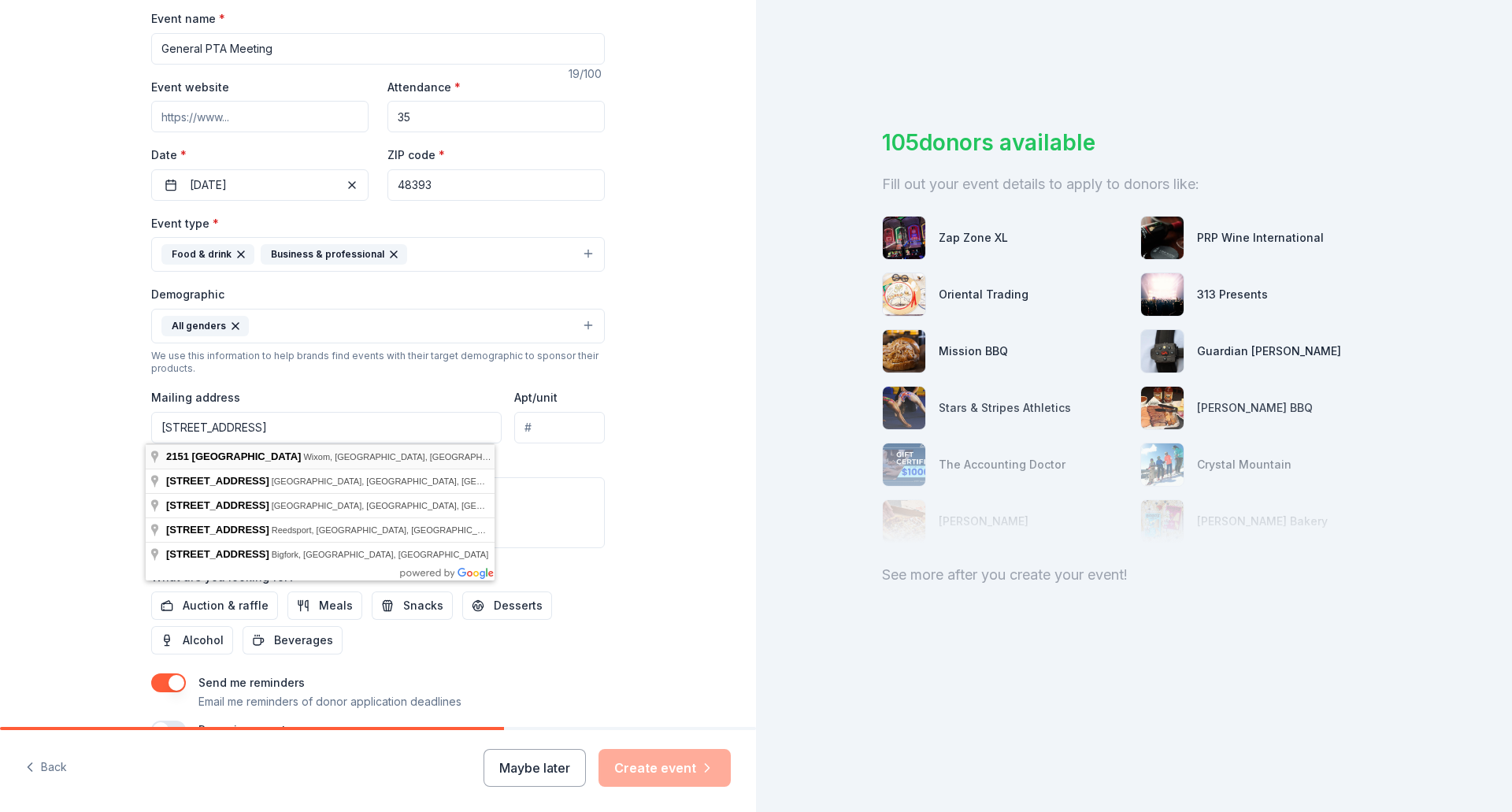
type input "[STREET_ADDRESS]"
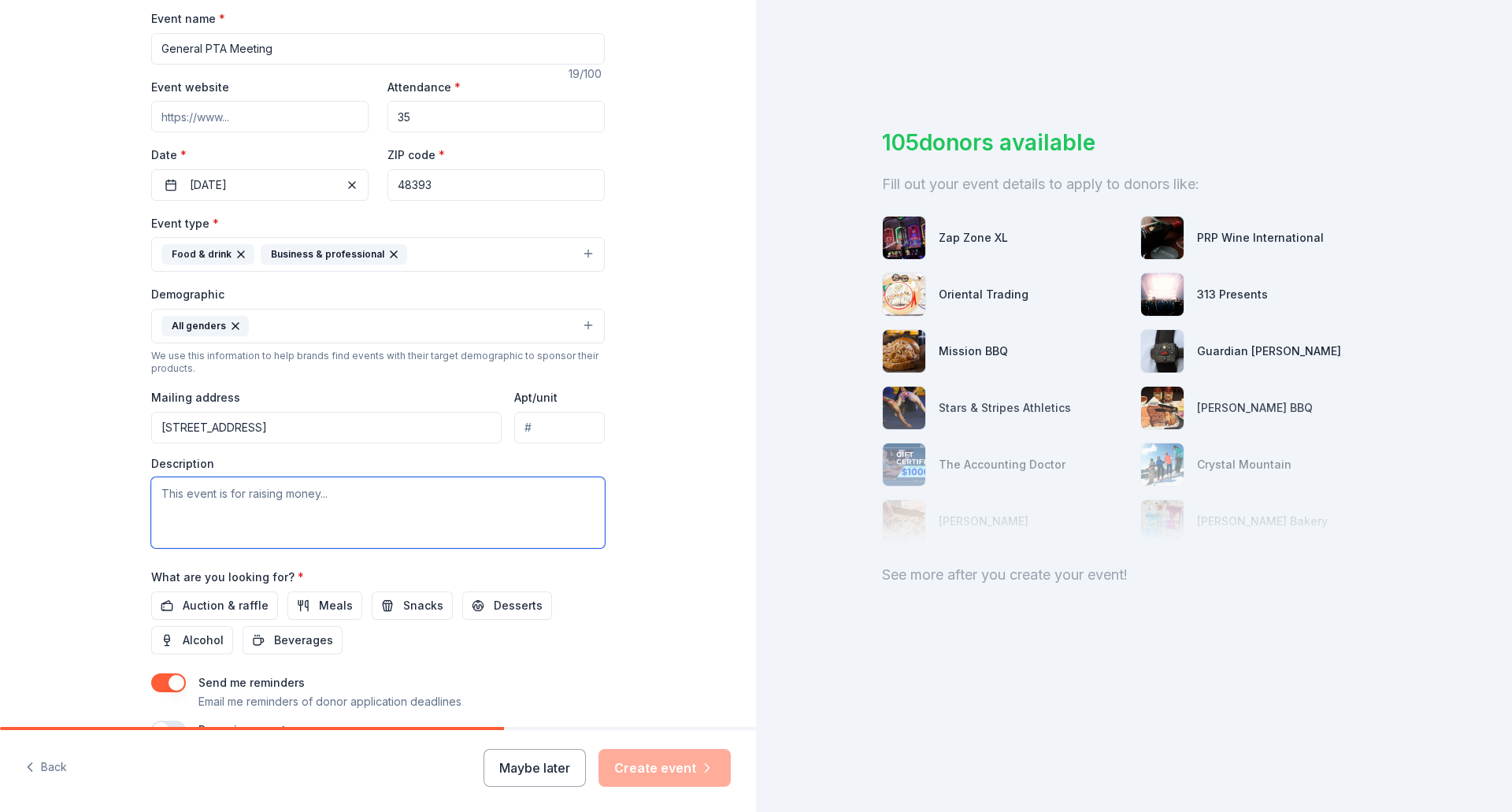
click at [245, 499] on textarea at bounding box center [378, 513] width 453 height 71
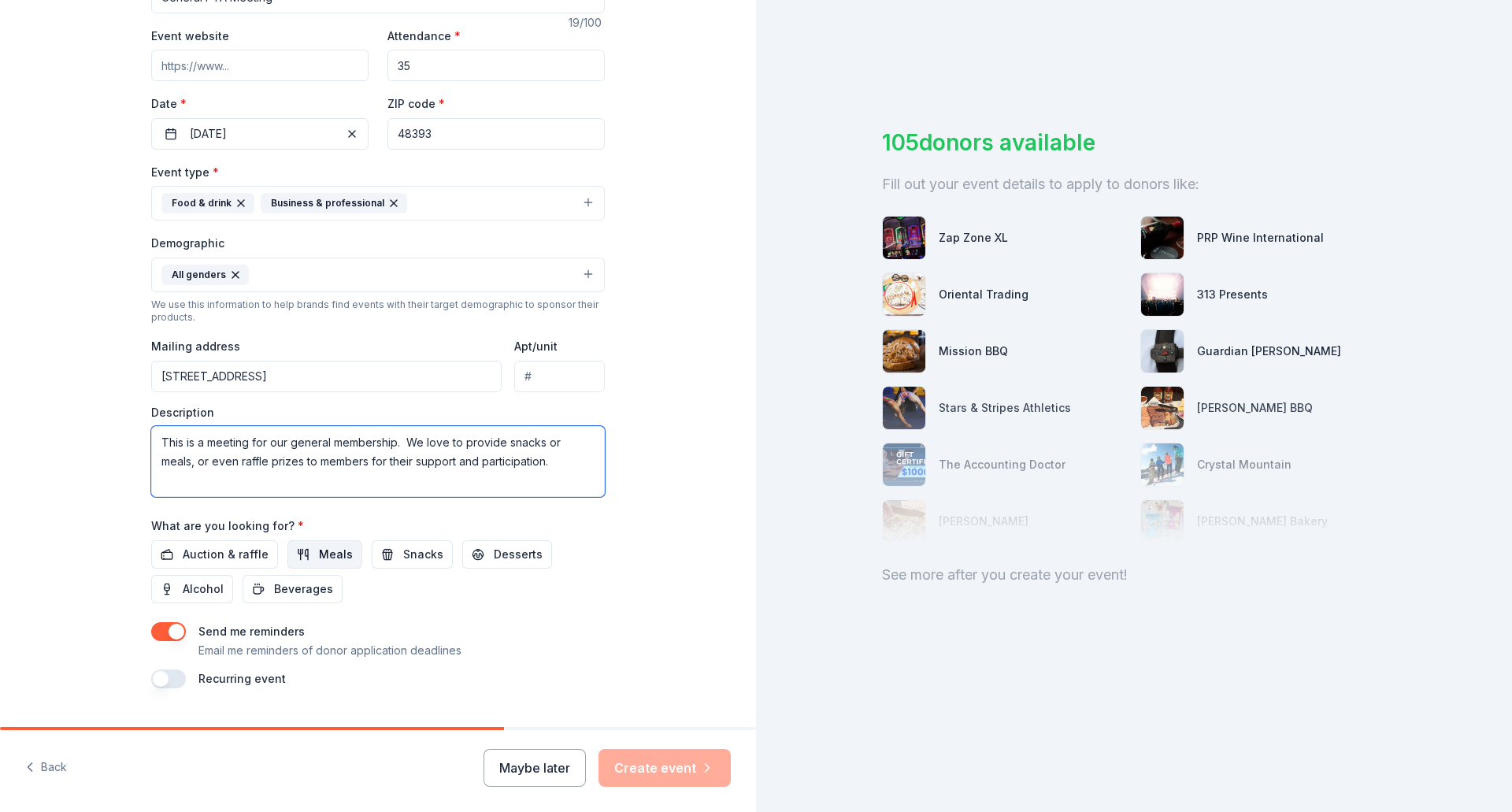
scroll to position [315, 0]
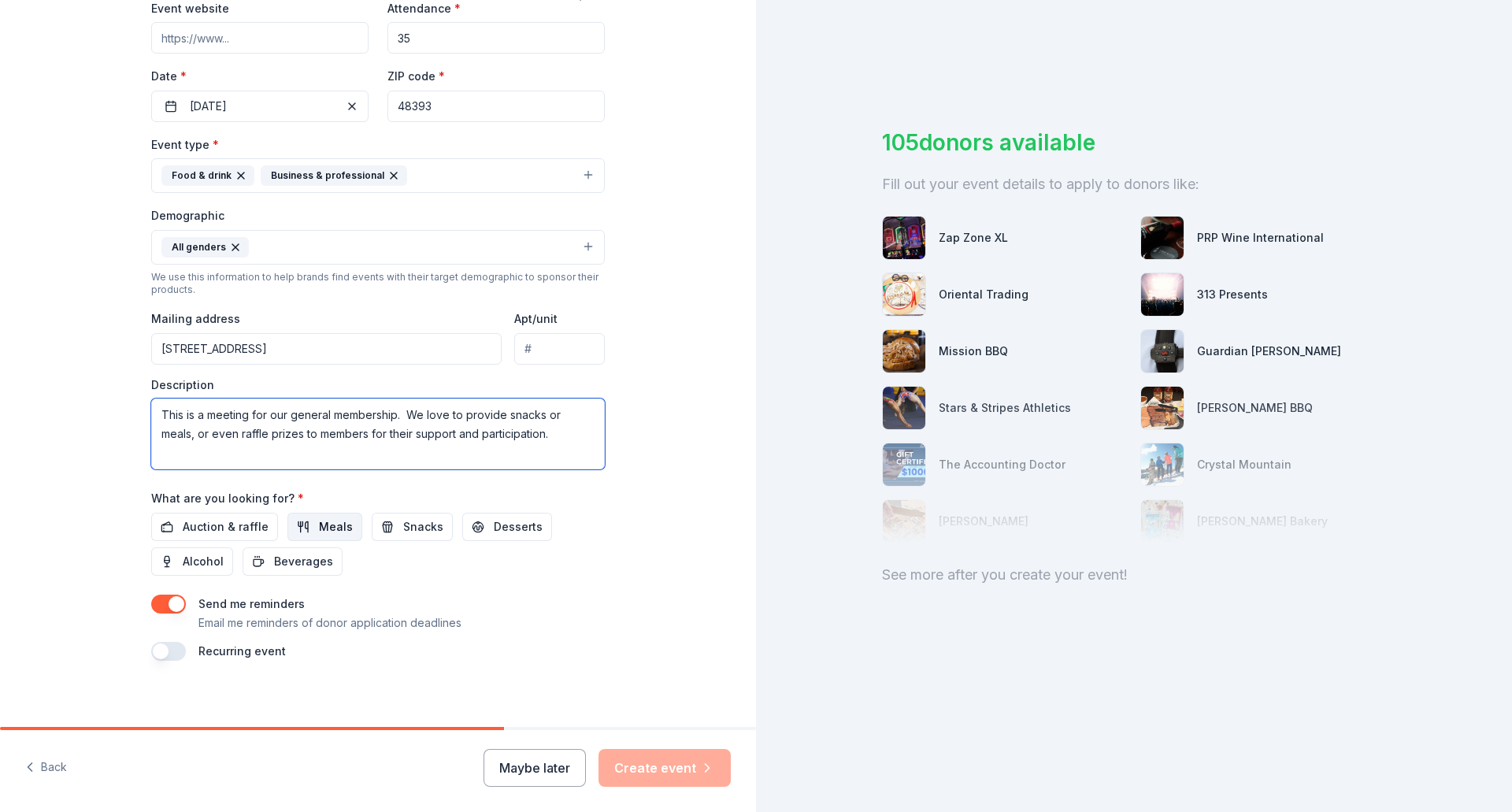
type textarea "This is a meeting for our general membership. We love to provide snacks or meal…"
click at [319, 525] on span "Meals" at bounding box center [336, 527] width 34 height 19
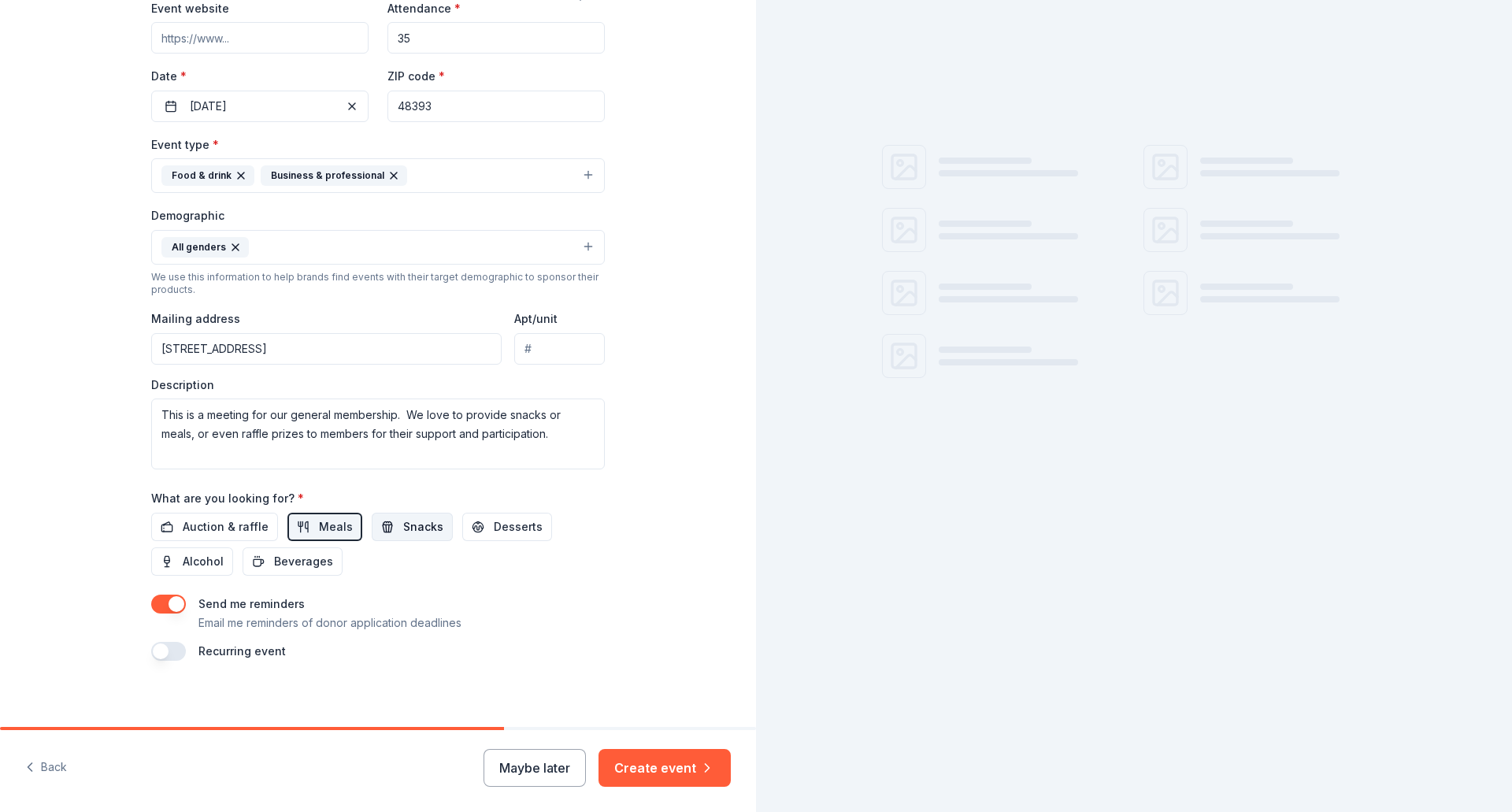
click at [403, 529] on span "Snacks" at bounding box center [423, 527] width 40 height 19
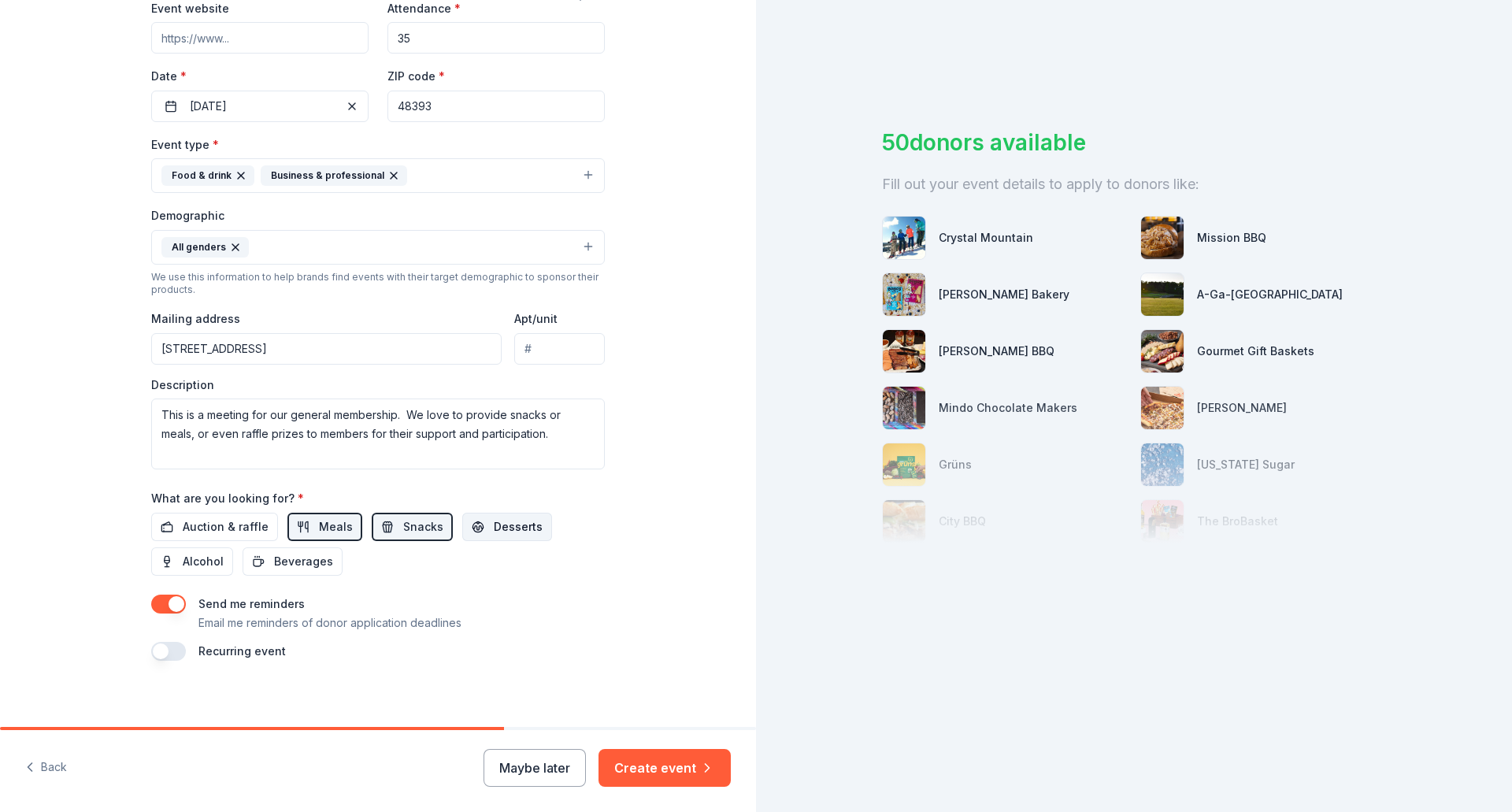
click at [494, 532] on span "Desserts" at bounding box center [518, 527] width 49 height 19
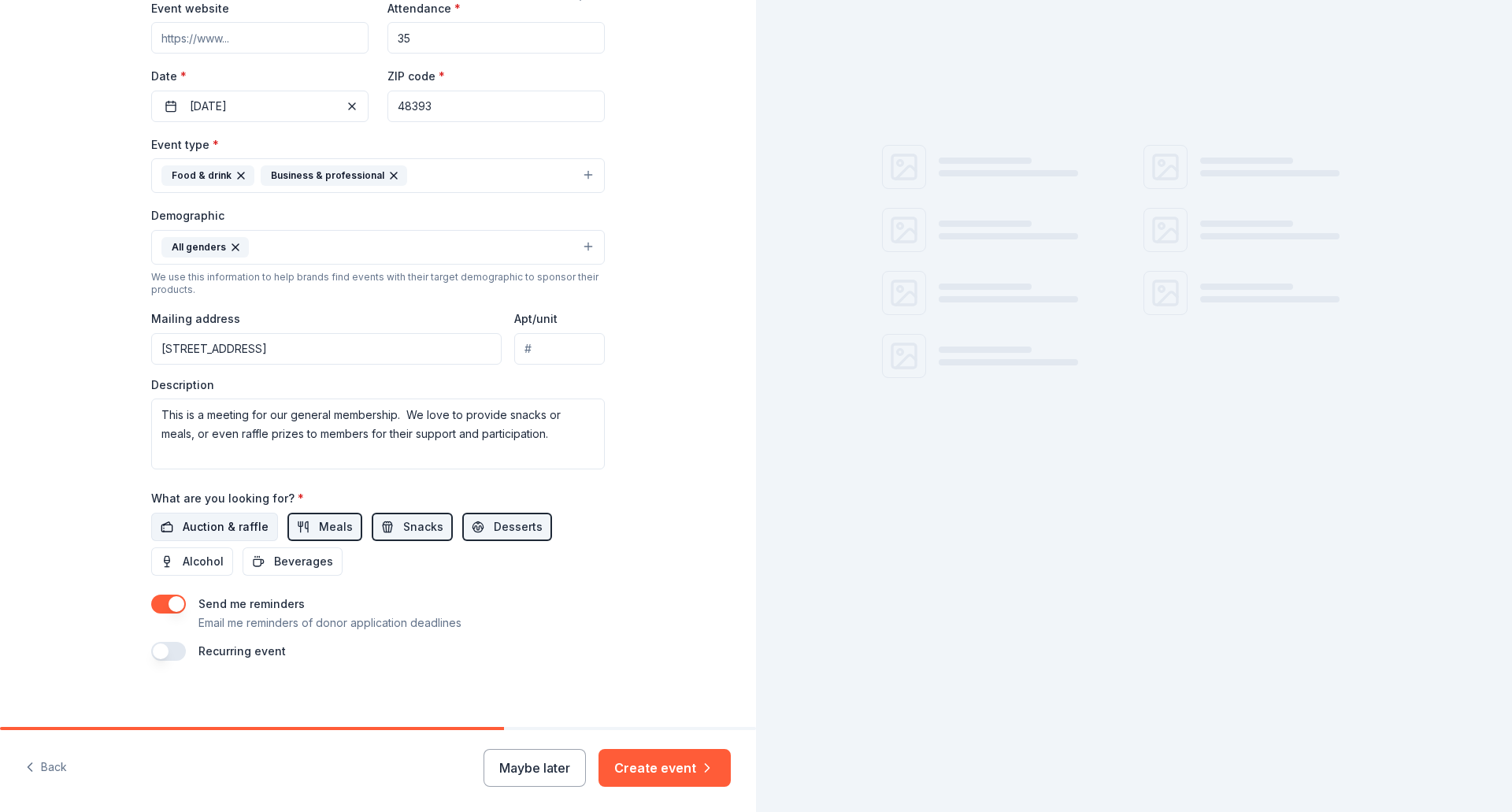
click at [195, 530] on span "Auction & raffle" at bounding box center [225, 527] width 86 height 19
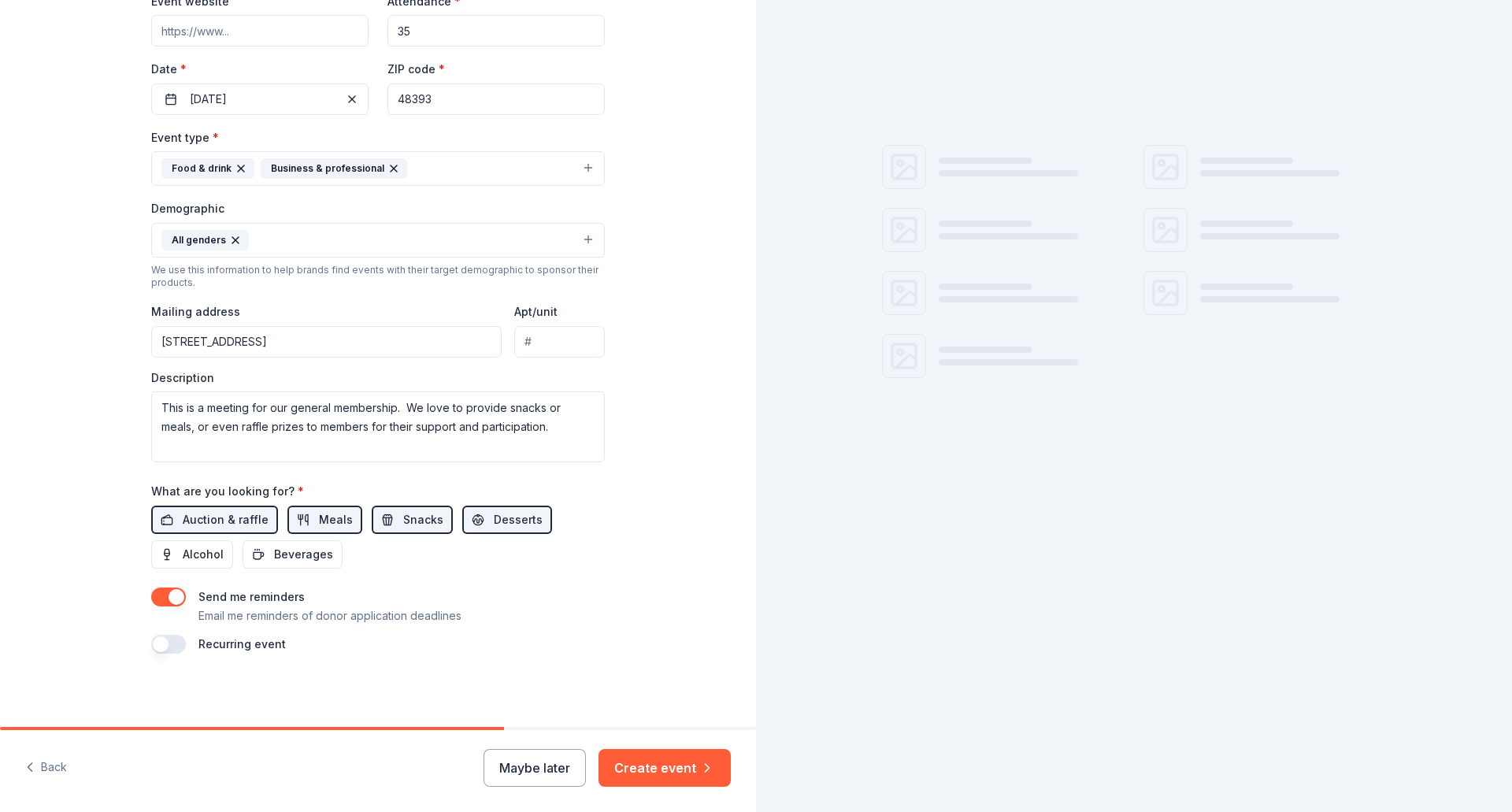
scroll to position [325, 0]
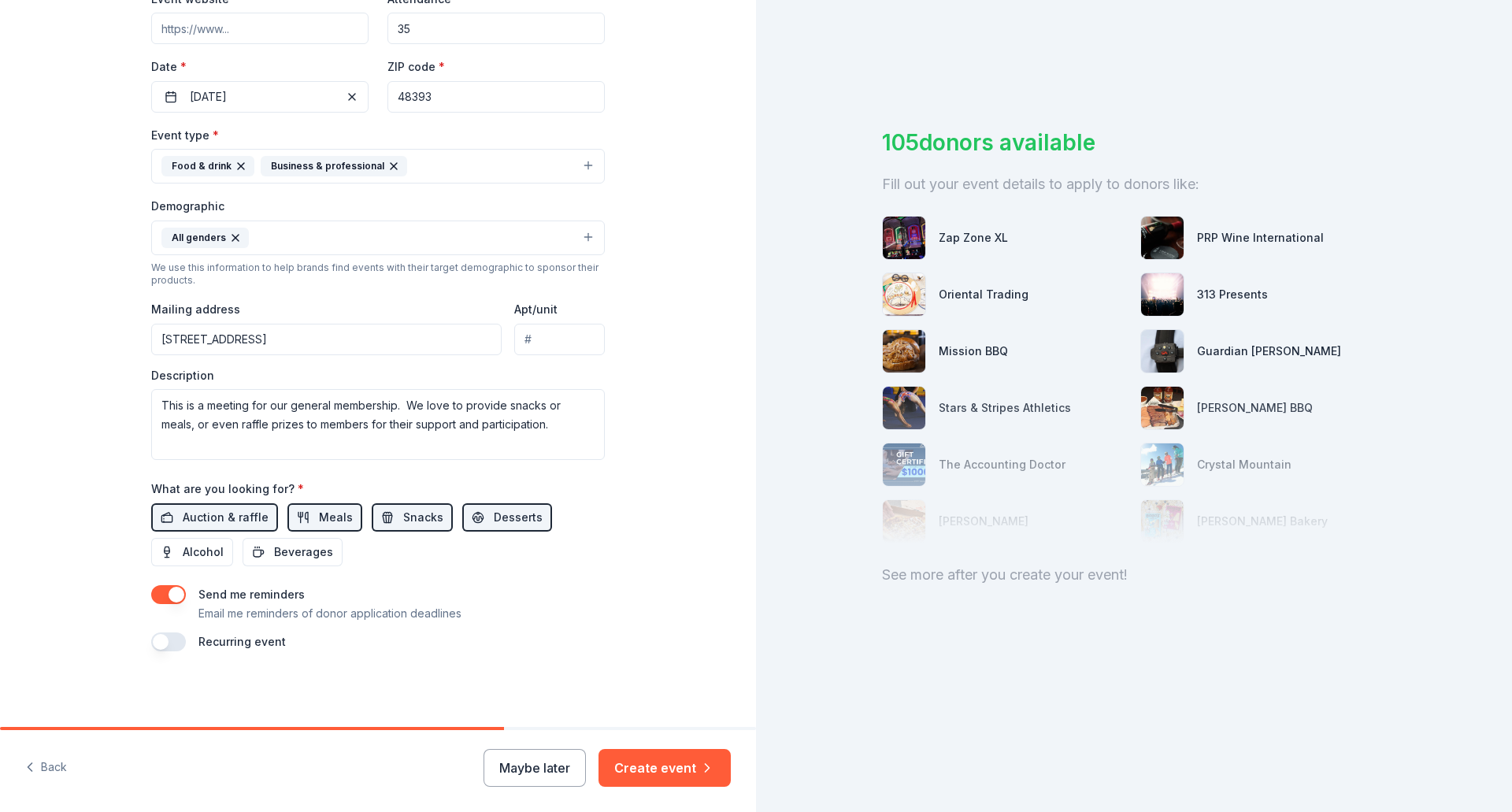
click at [160, 642] on button "button" at bounding box center [168, 641] width 35 height 19
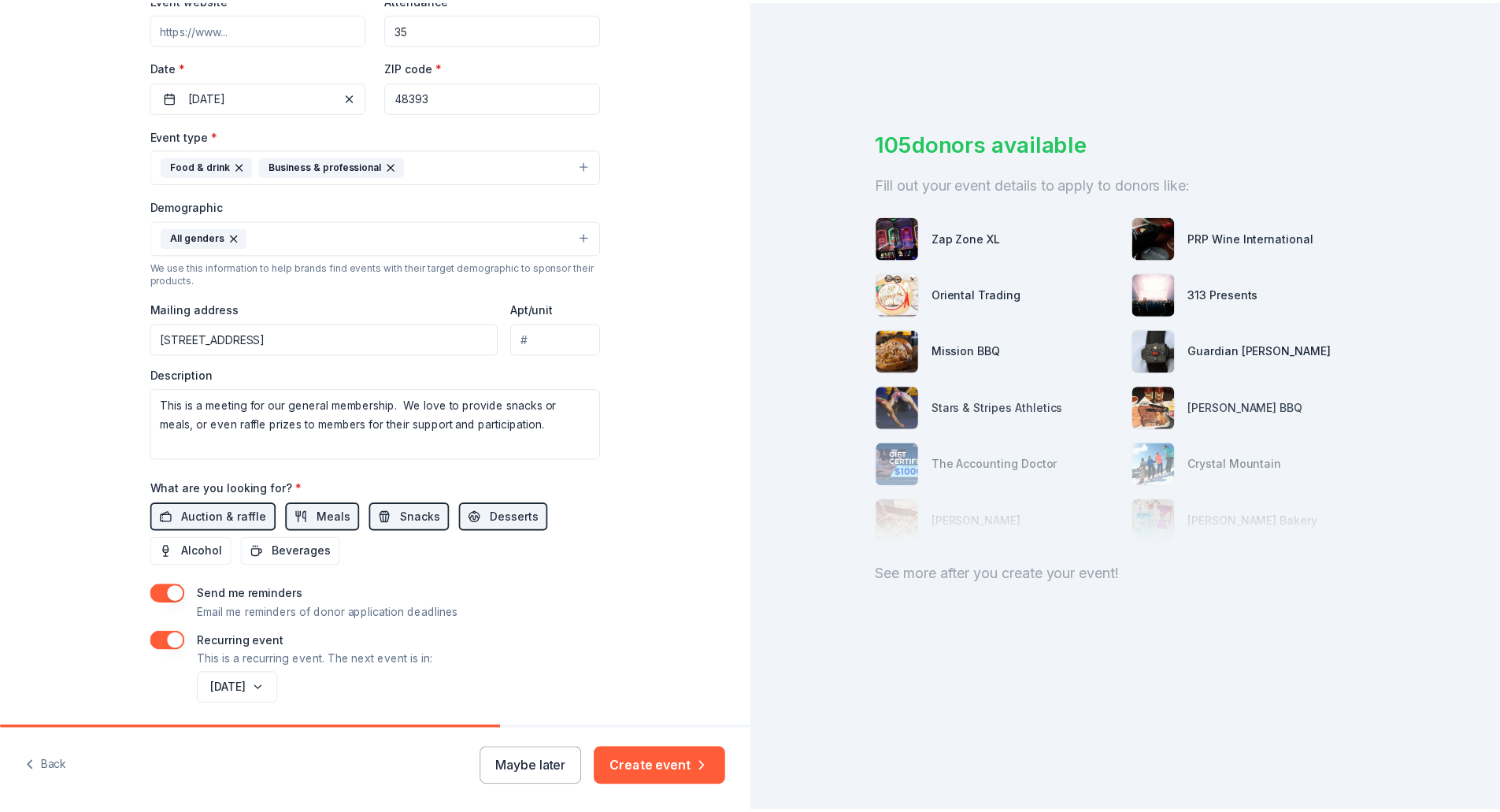
scroll to position [381, 0]
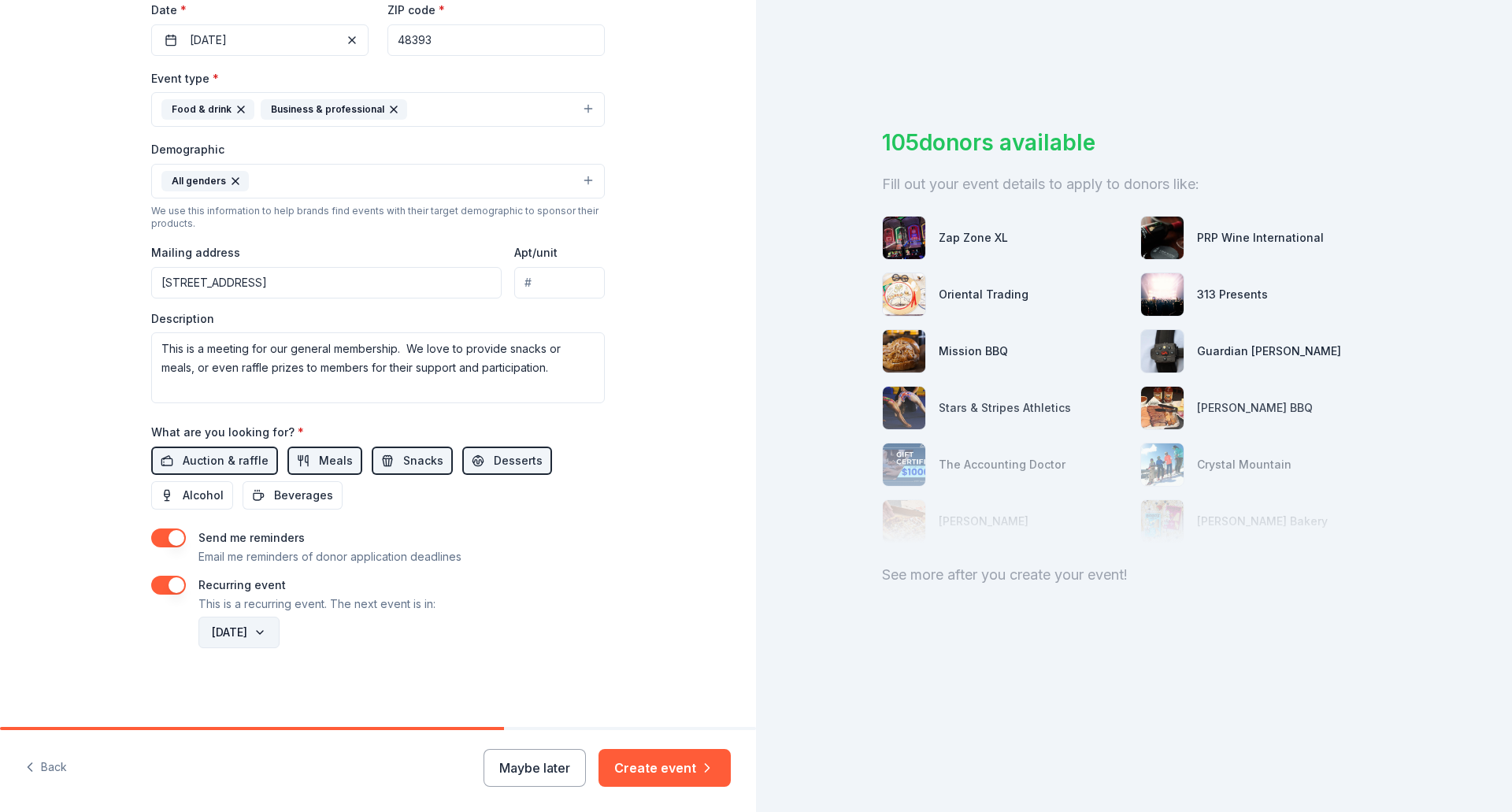
click at [273, 637] on button "[DATE]" at bounding box center [239, 632] width 81 height 32
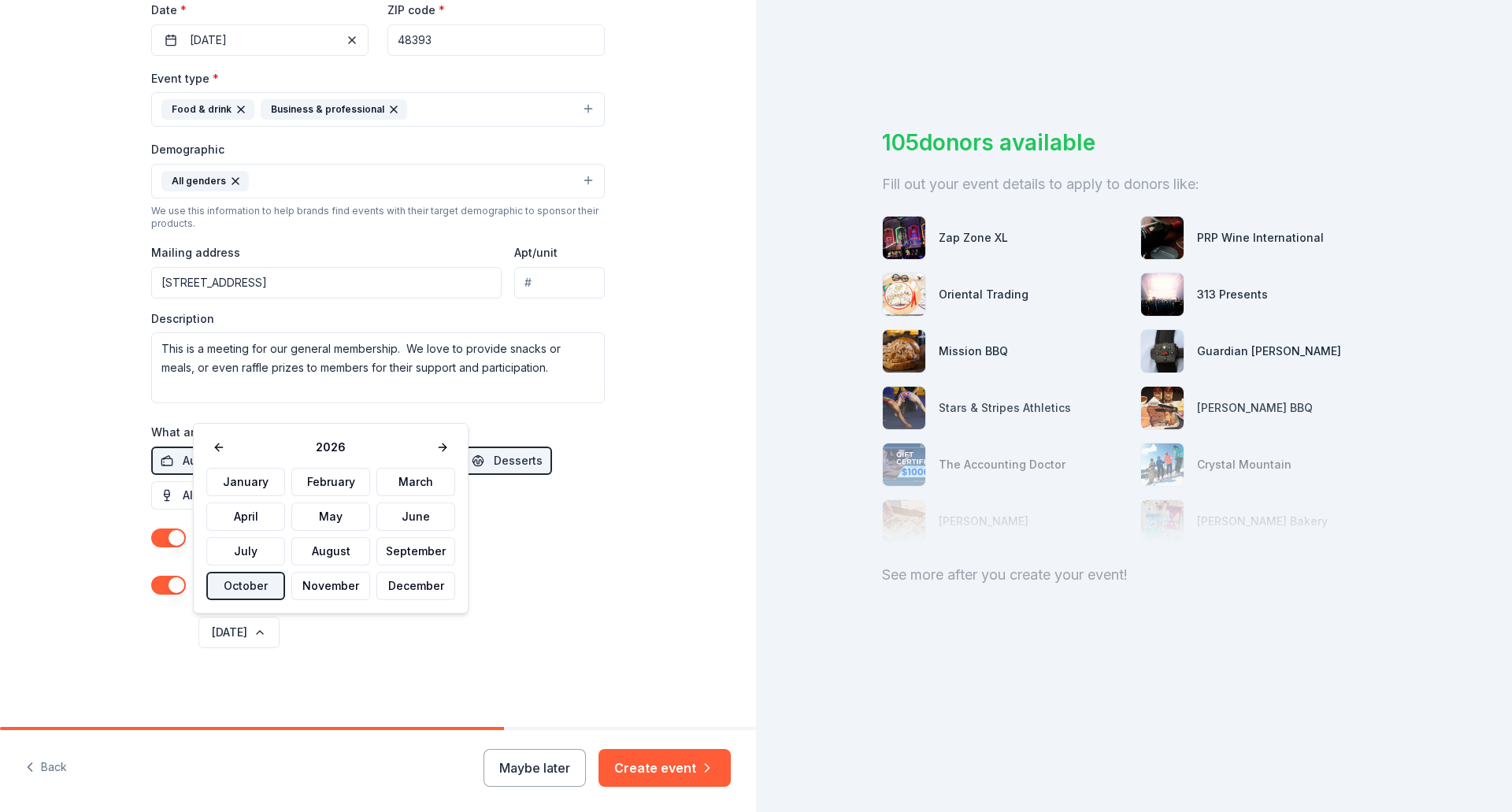
click at [263, 587] on button "October" at bounding box center [246, 586] width 79 height 28
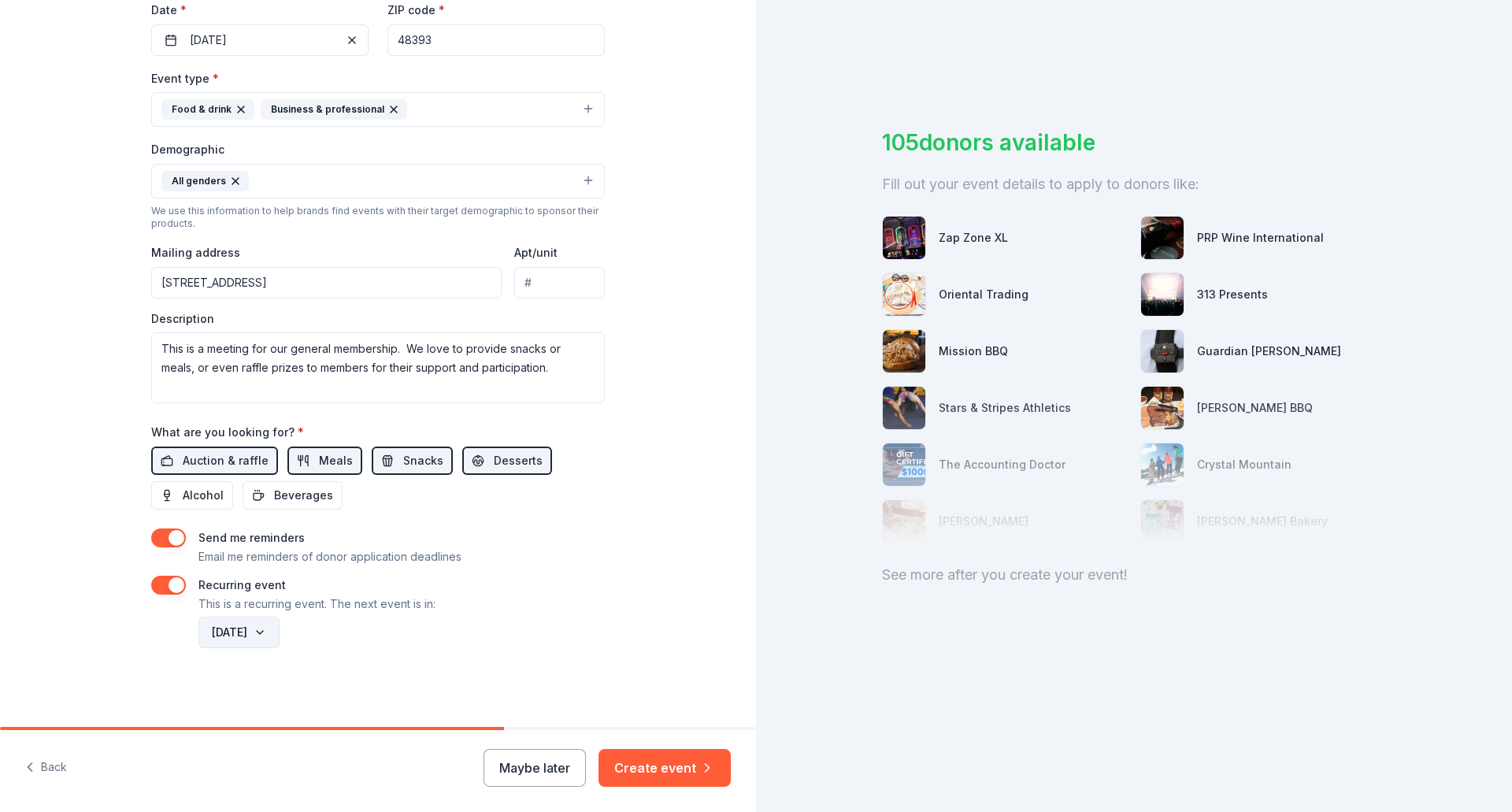
click at [280, 634] on button "[DATE]" at bounding box center [239, 632] width 81 height 32
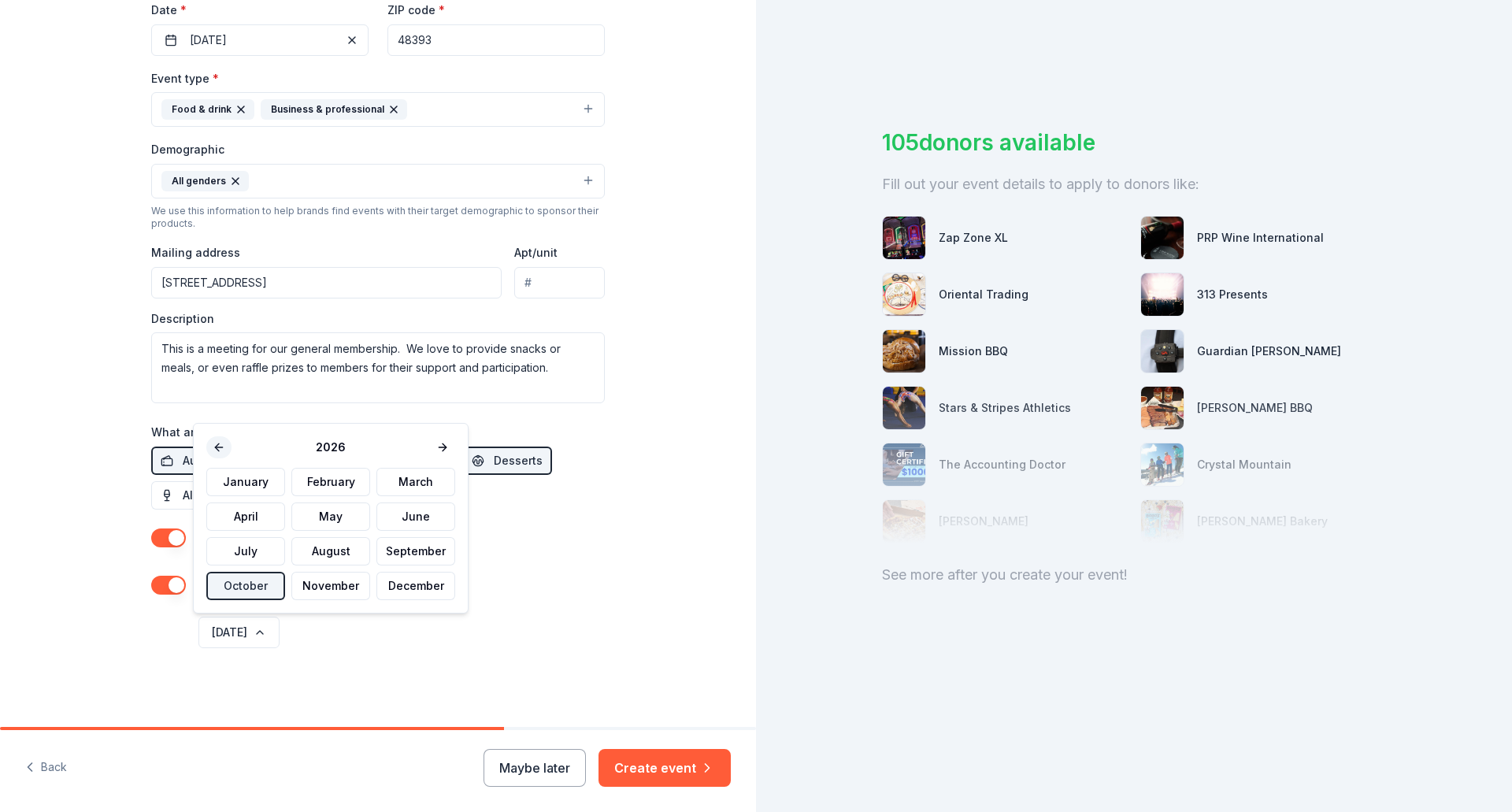
click at [221, 447] on button at bounding box center [219, 447] width 25 height 22
click at [221, 446] on div "2025" at bounding box center [330, 447] width 249 height 22
click at [331, 586] on button "November" at bounding box center [331, 586] width 79 height 28
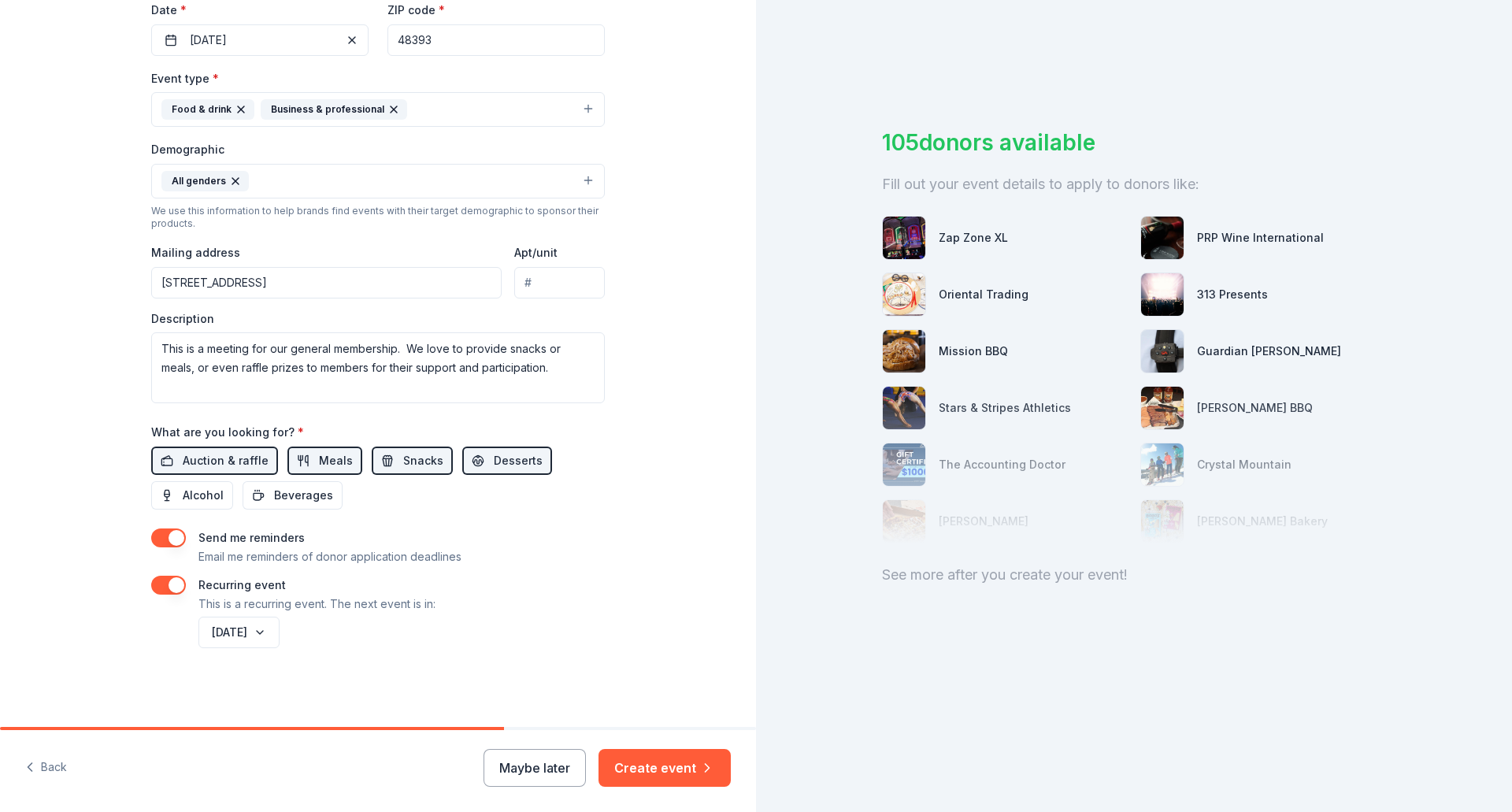
click at [409, 647] on div "[DATE]" at bounding box center [400, 632] width 409 height 38
click at [694, 771] on button "Create event" at bounding box center [664, 768] width 132 height 38
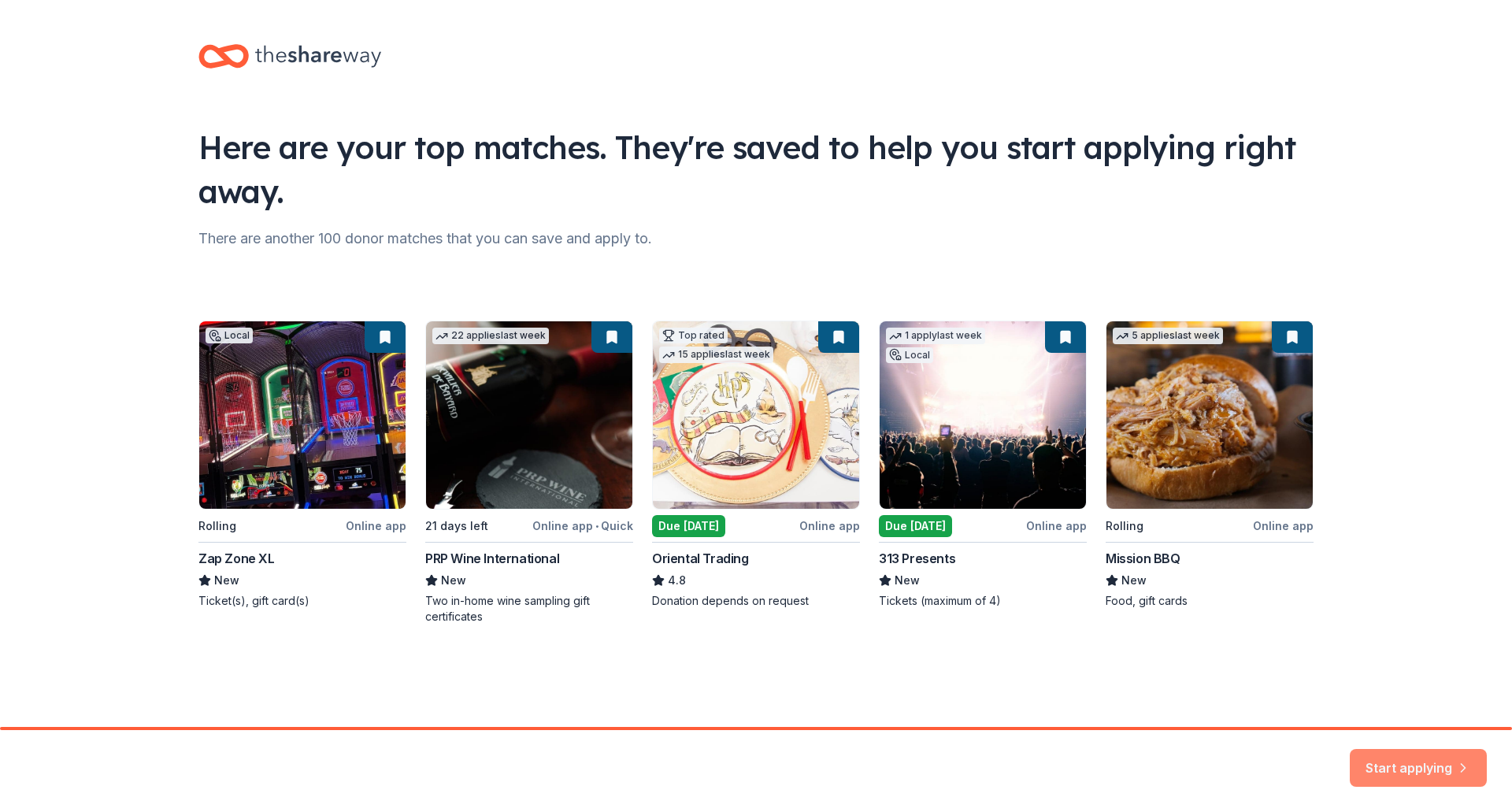
click at [1406, 758] on button "Start applying" at bounding box center [1417, 758] width 137 height 38
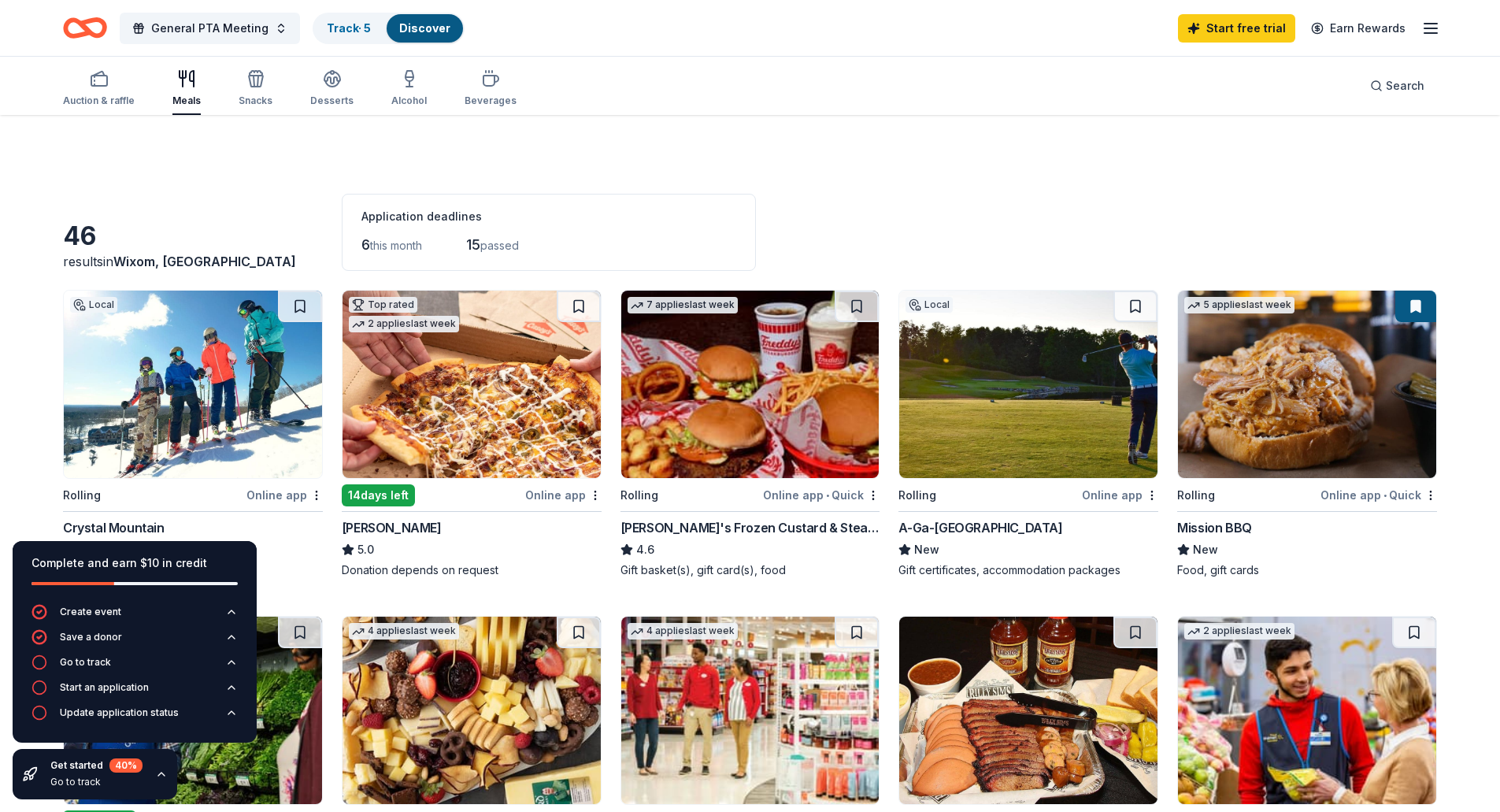
scroll to position [79, 0]
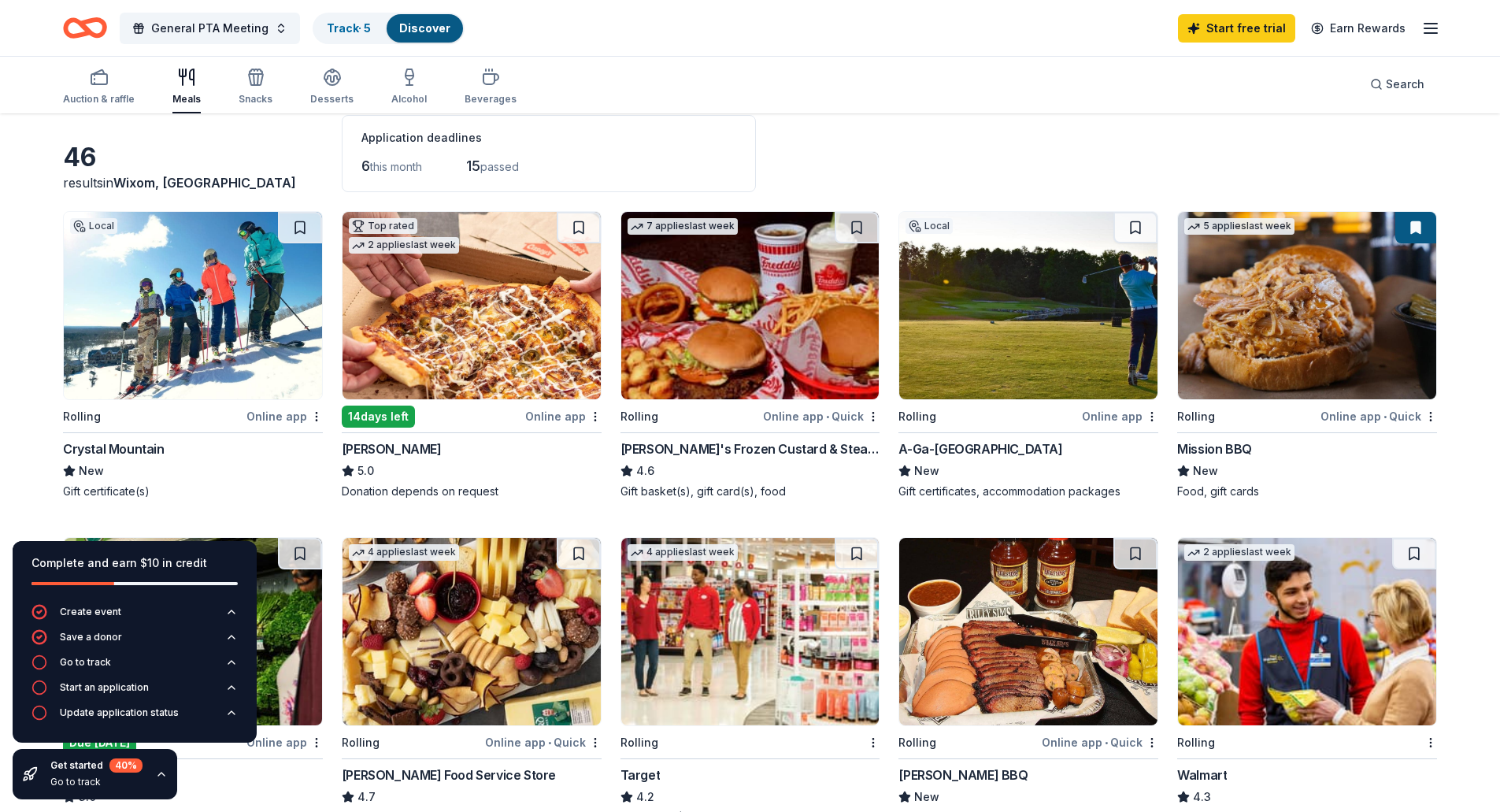
click at [552, 412] on div "Online app" at bounding box center [563, 415] width 77 height 20
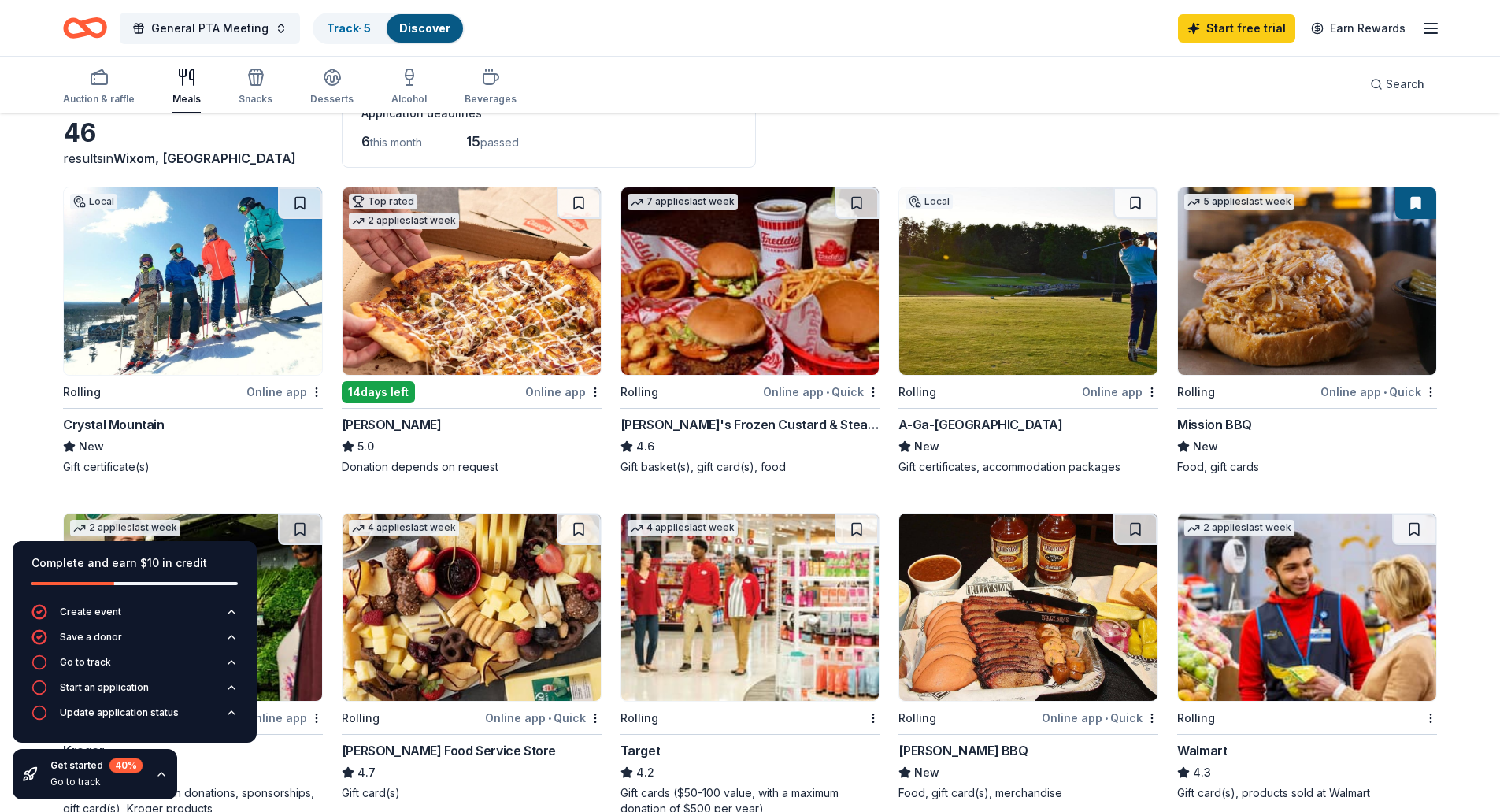
scroll to position [0, 0]
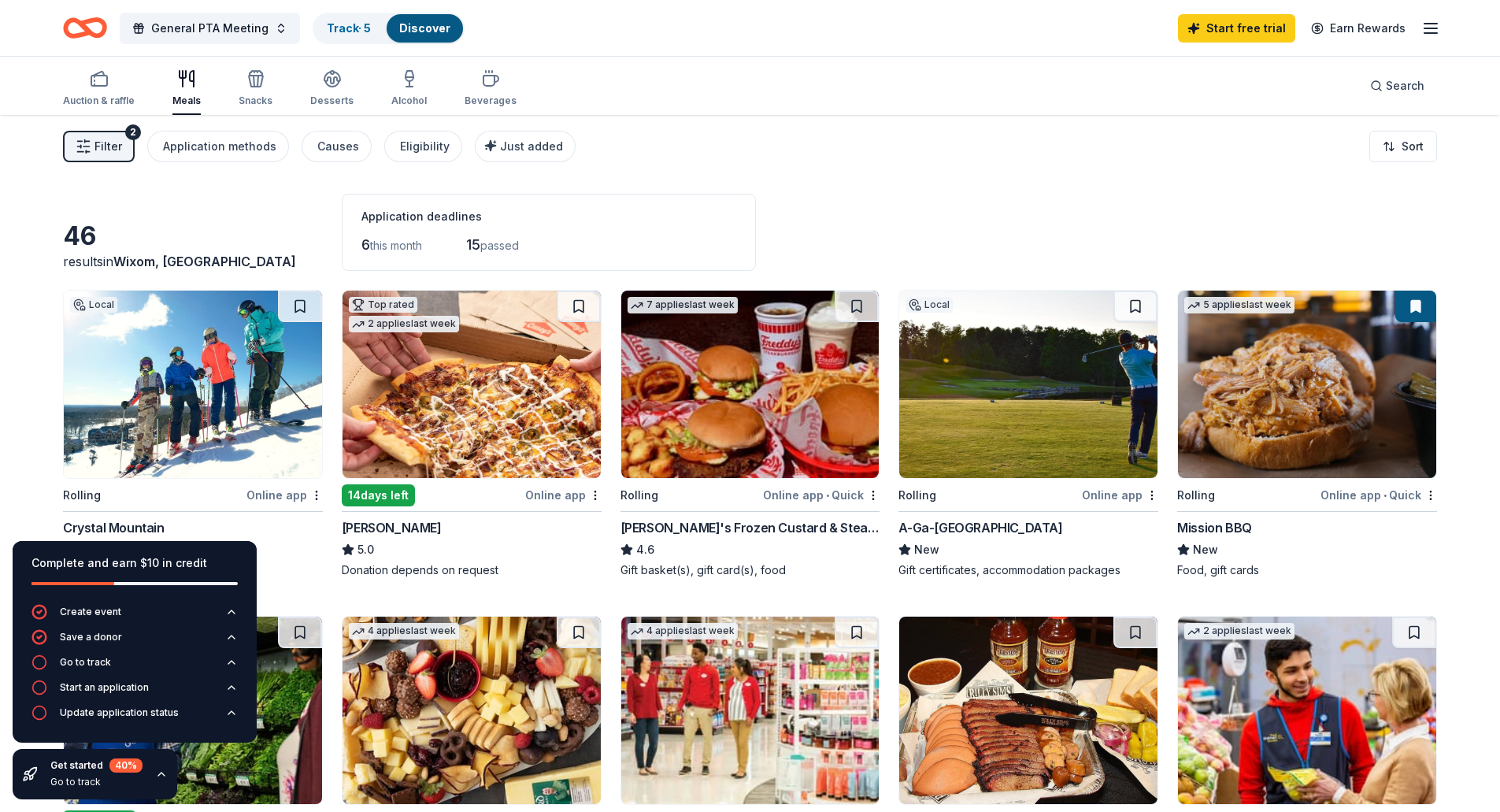
click at [408, 8] on div "General PTA Meeting Track · 5 Discover Start free trial Earn Rewards" at bounding box center [750, 28] width 1500 height 56
click at [420, 28] on link "Discover" at bounding box center [424, 28] width 51 height 13
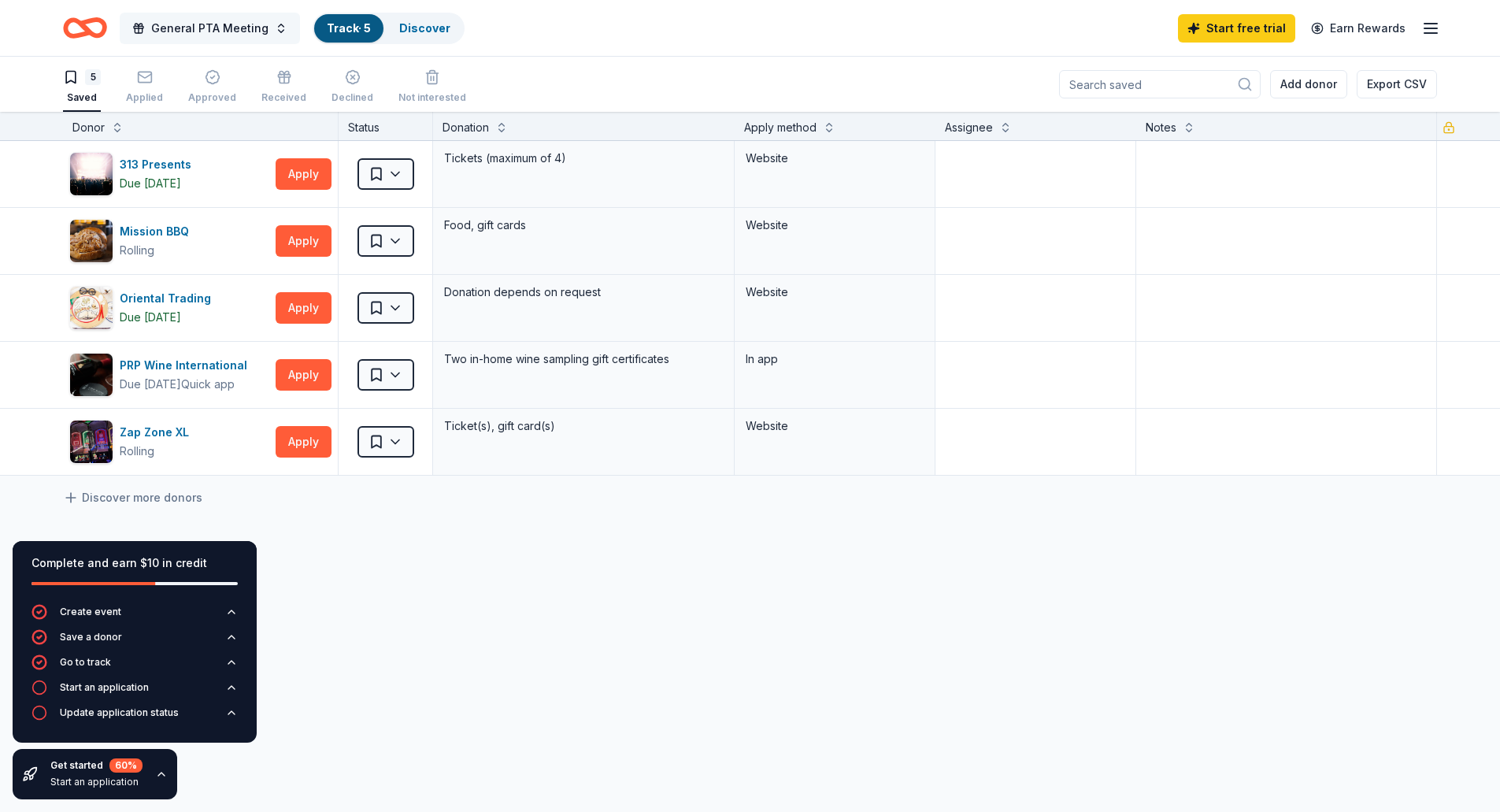
click at [205, 31] on span "General PTA Meeting" at bounding box center [209, 28] width 118 height 19
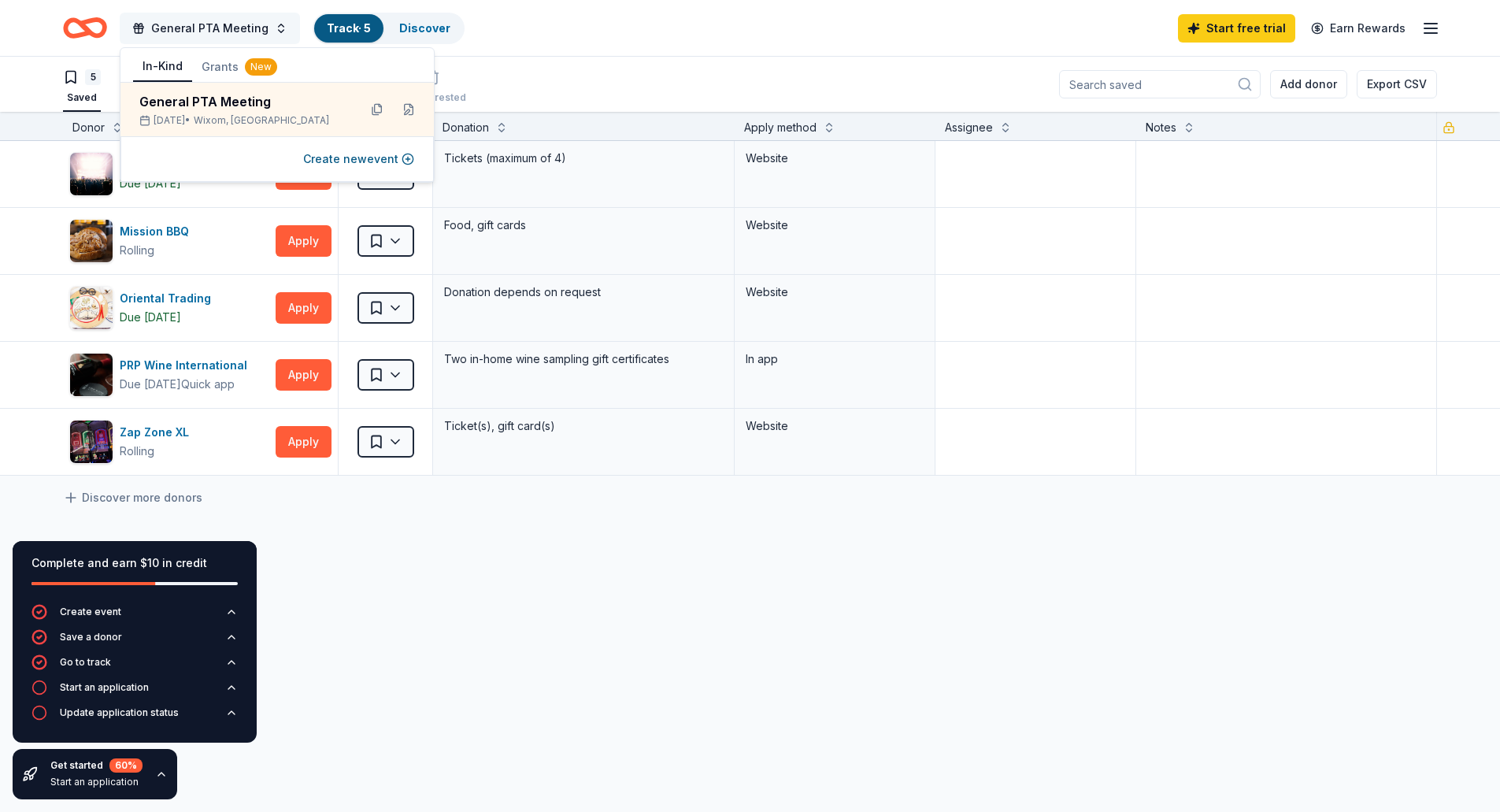
click at [205, 31] on span "General PTA Meeting" at bounding box center [209, 28] width 118 height 19
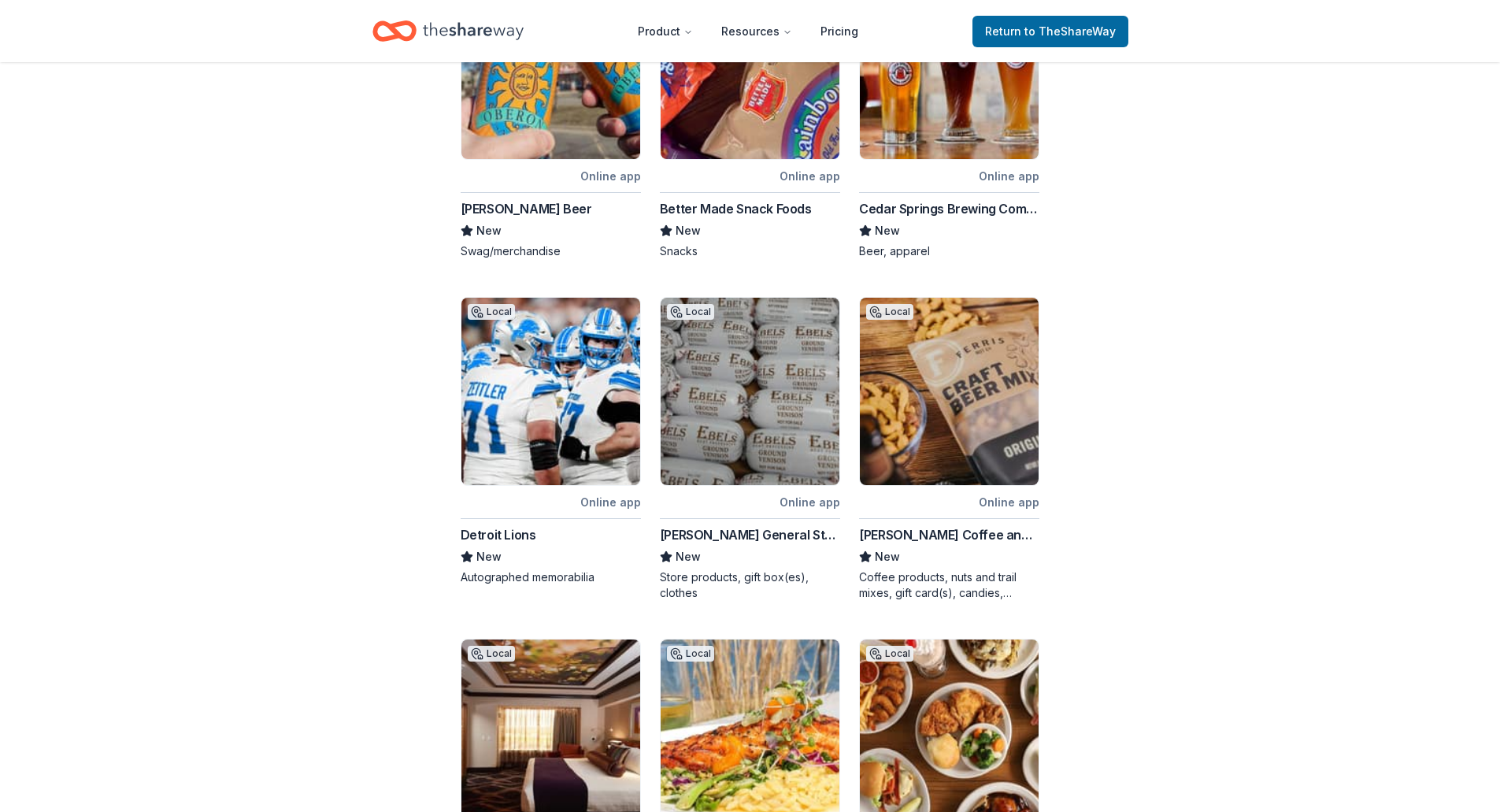
scroll to position [630, 0]
